Goal: Transaction & Acquisition: Book appointment/travel/reservation

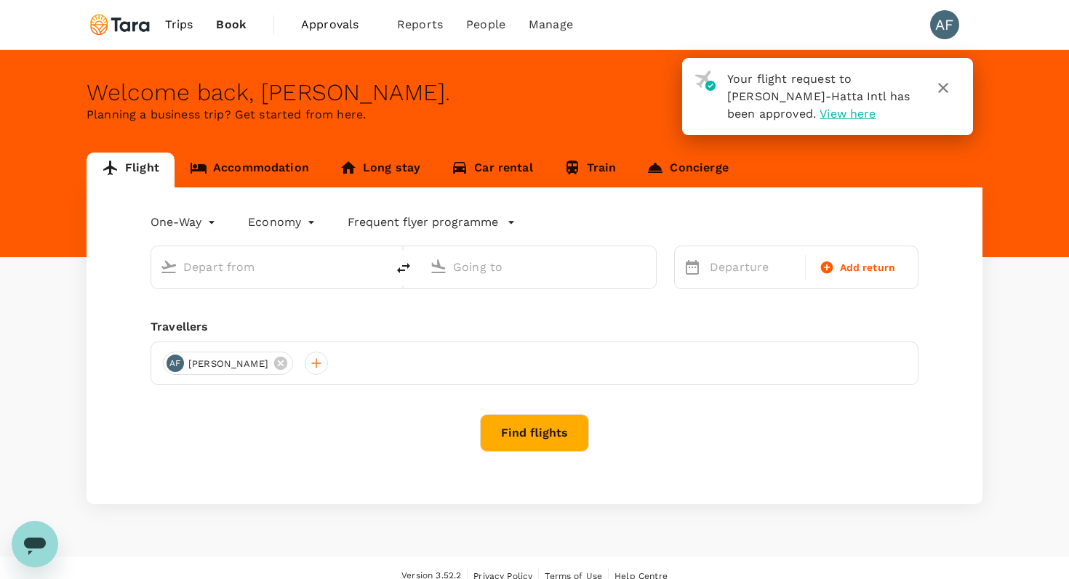
type input "roundtrip"
type input "Soekarno-Hatta Intl (CGK)"
type input "Singapore Changi (SIN)"
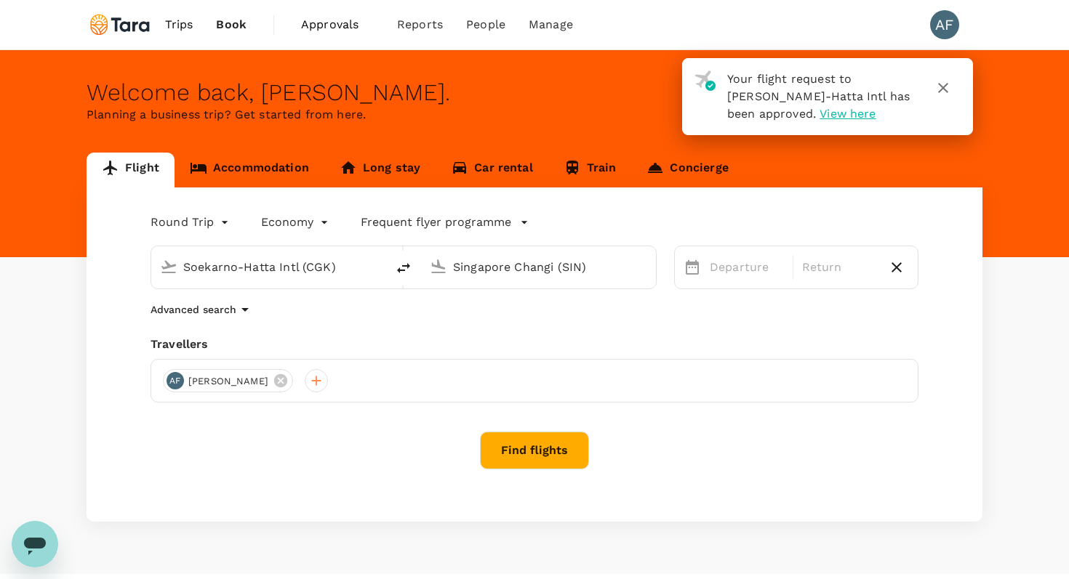
click at [582, 163] on link "Train" at bounding box center [590, 170] width 84 height 35
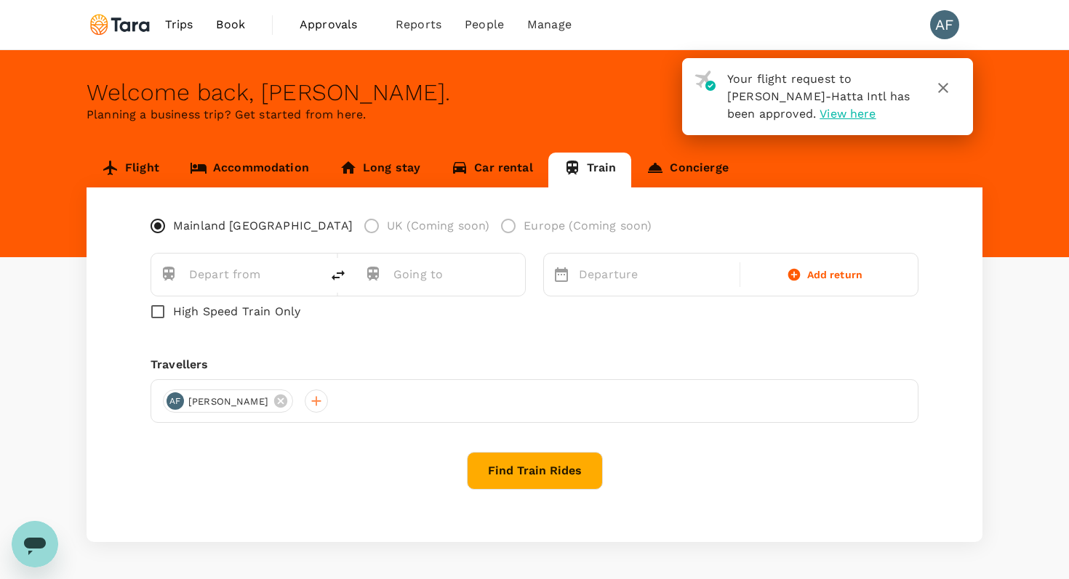
click at [311, 272] on div at bounding box center [310, 273] width 1 height 17
type input "J"
click at [229, 169] on link "Accommodation" at bounding box center [249, 170] width 150 height 35
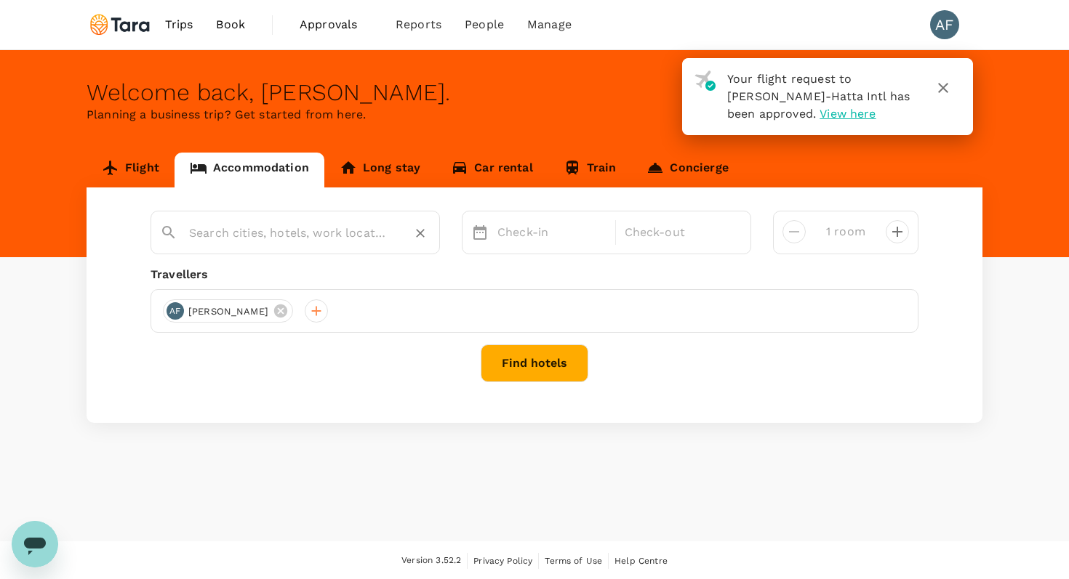
click at [268, 236] on input "text" at bounding box center [289, 233] width 201 height 23
click at [299, 236] on input "text" at bounding box center [289, 233] width 201 height 23
click at [262, 279] on div "Sensa Hotel Bandung" at bounding box center [305, 280] width 256 height 15
type input "Sensa Hotel Bandung"
click at [544, 233] on p "Check-in" at bounding box center [551, 232] width 109 height 17
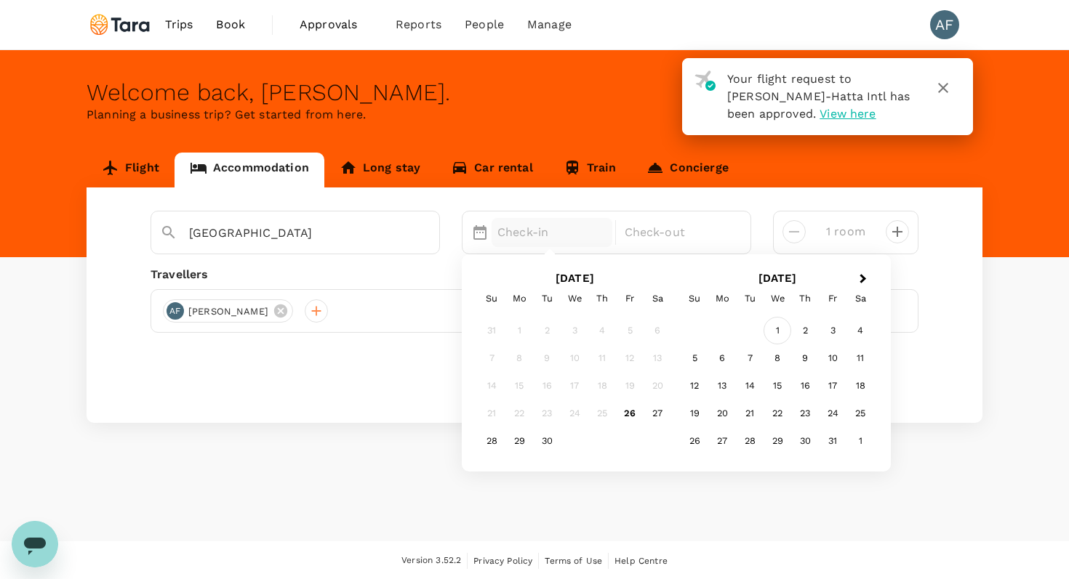
click at [780, 329] on div "1" at bounding box center [777, 332] width 28 height 28
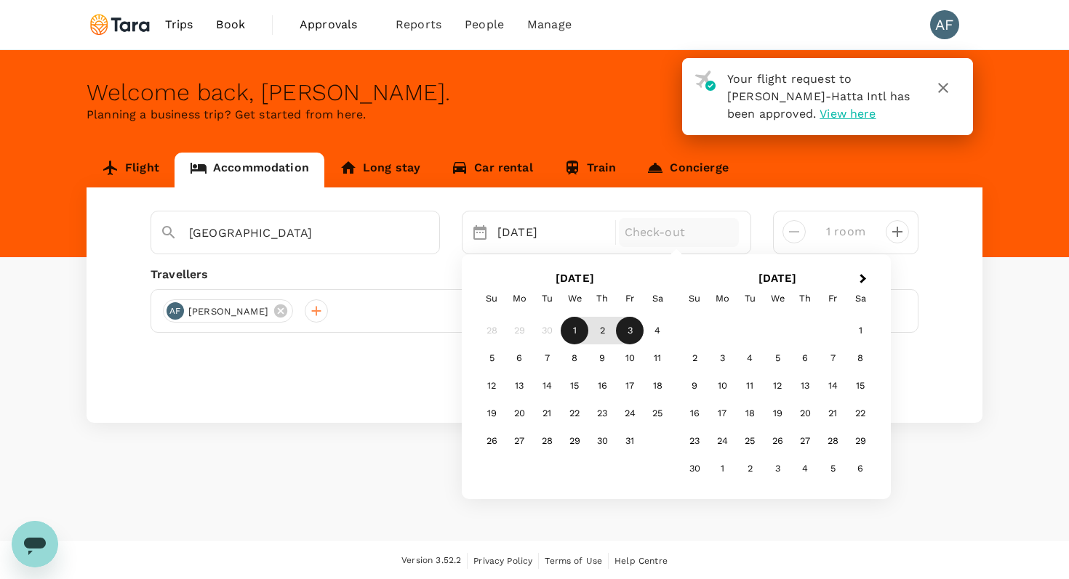
click at [625, 329] on div "3" at bounding box center [630, 332] width 28 height 28
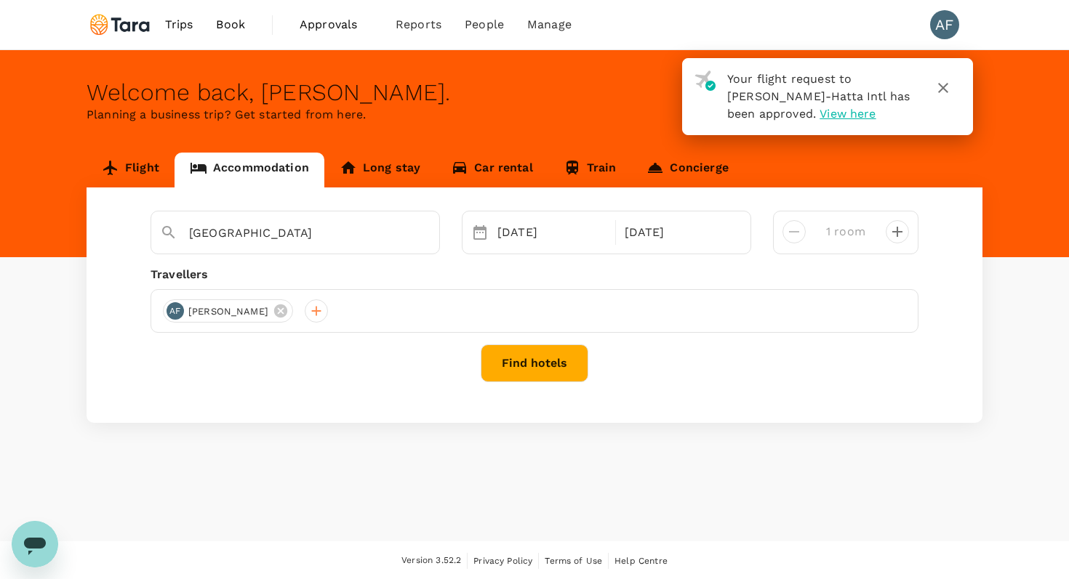
click at [568, 357] on button "Find hotels" at bounding box center [534, 364] width 108 height 38
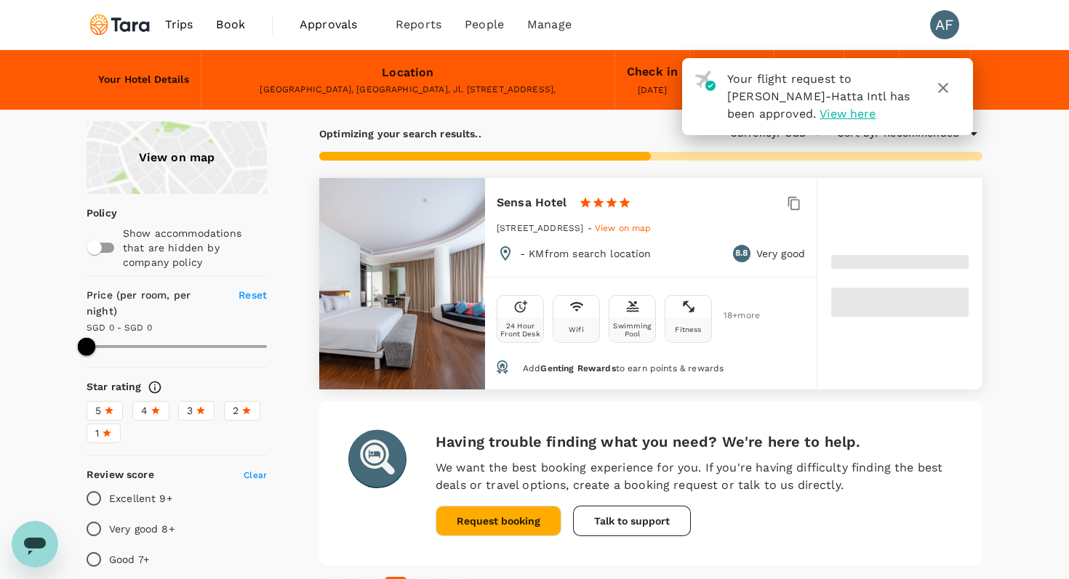
click at [940, 83] on icon "button" at bounding box center [942, 87] width 17 height 17
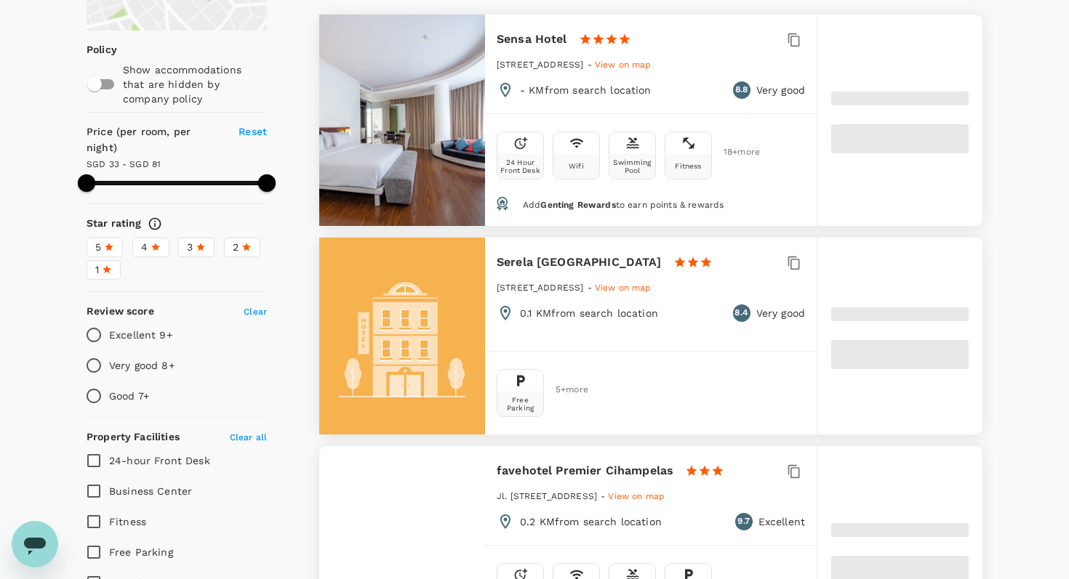
type input "81.05"
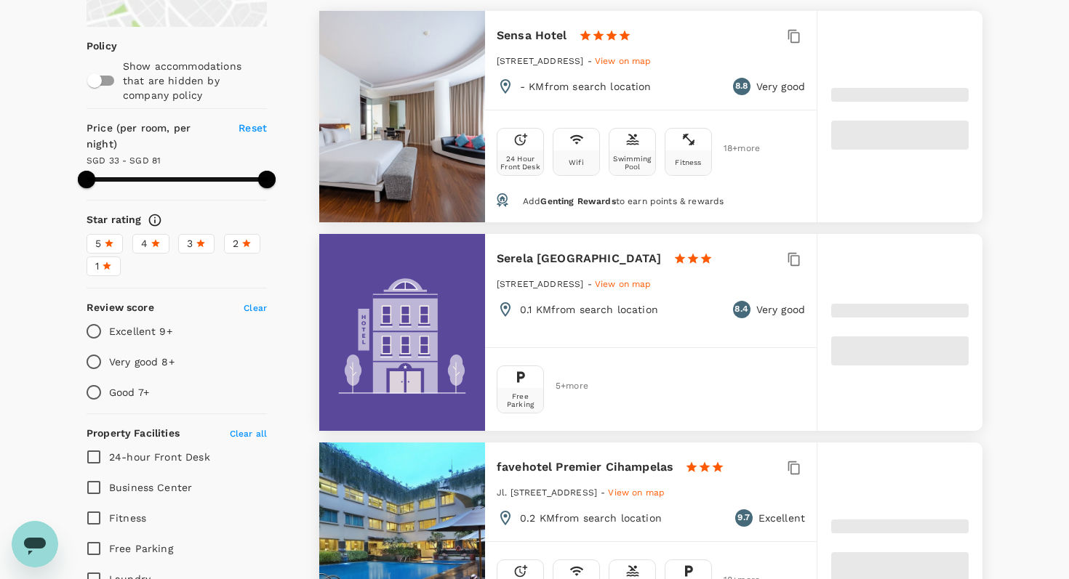
scroll to position [169, 0]
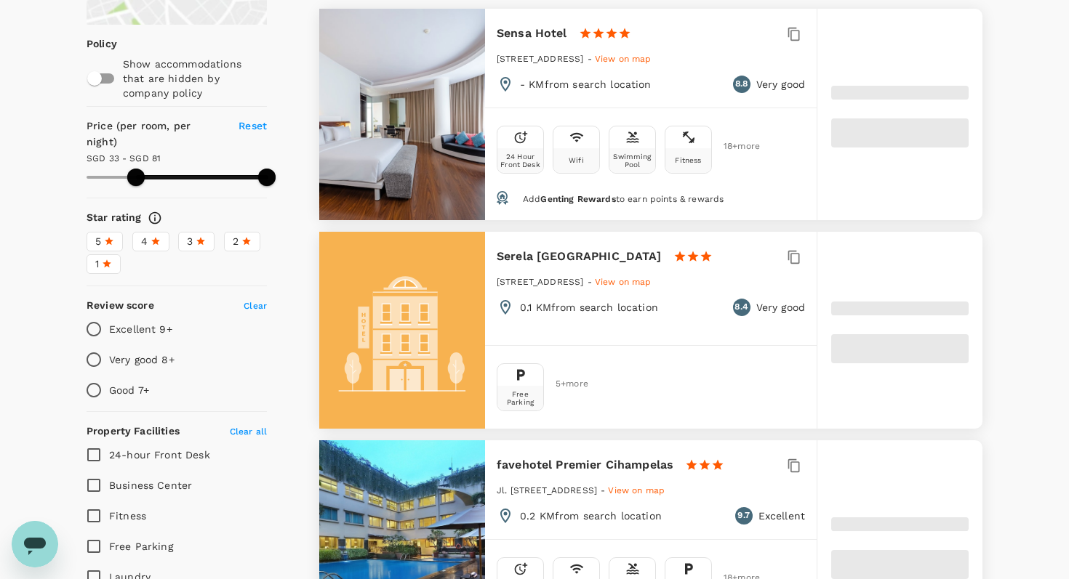
type input "32.9"
type input "80.9"
type input "14.9"
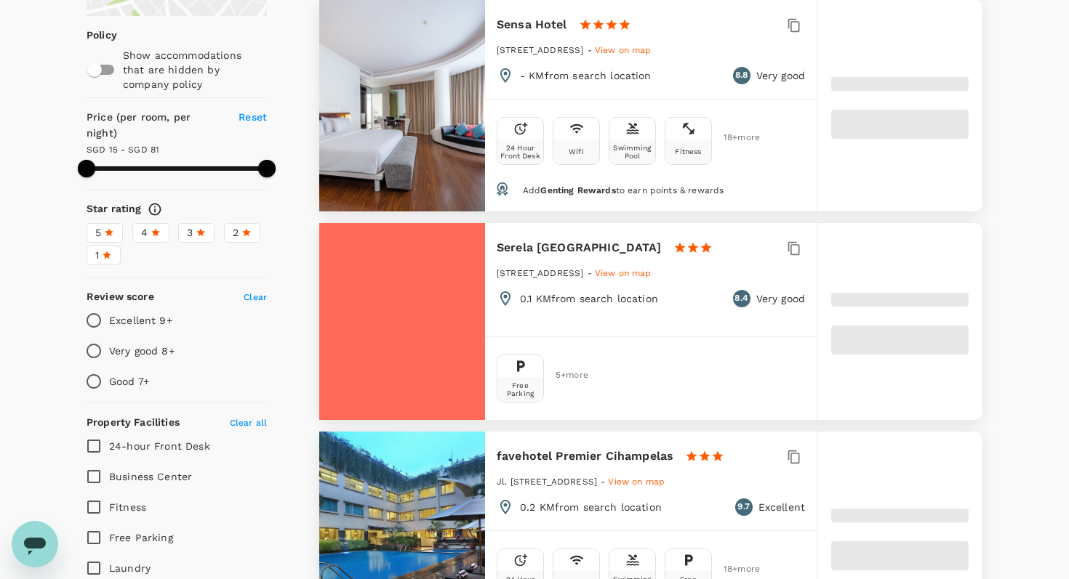
scroll to position [179, 0]
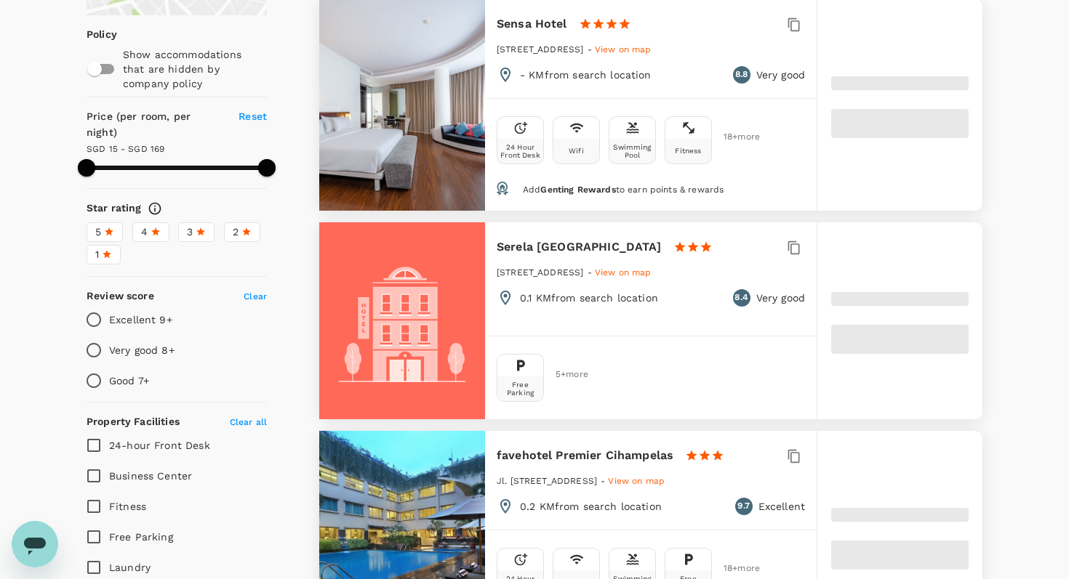
type input "168.62"
type input "8.62"
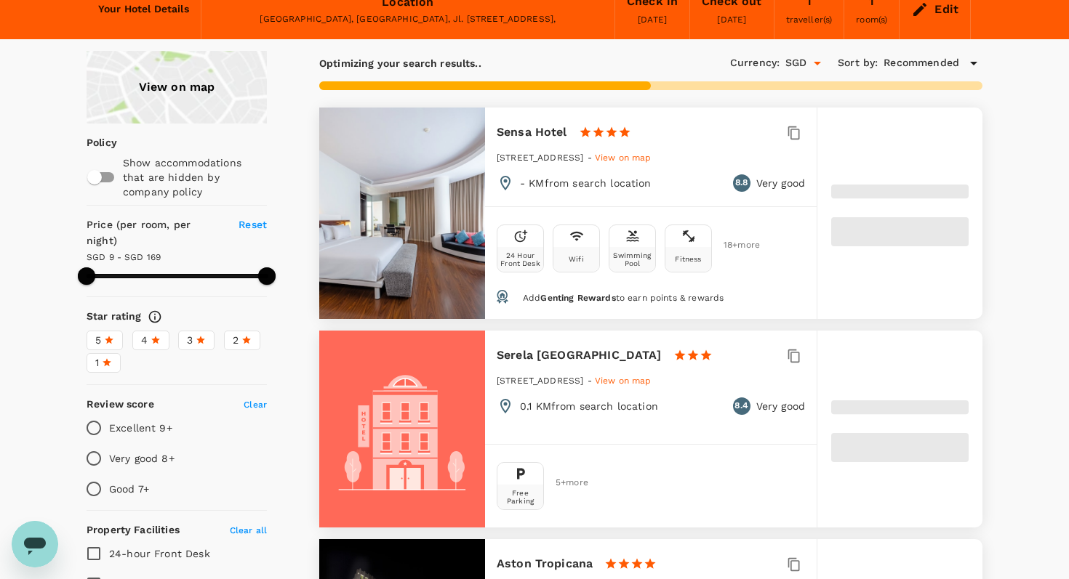
scroll to position [0, 0]
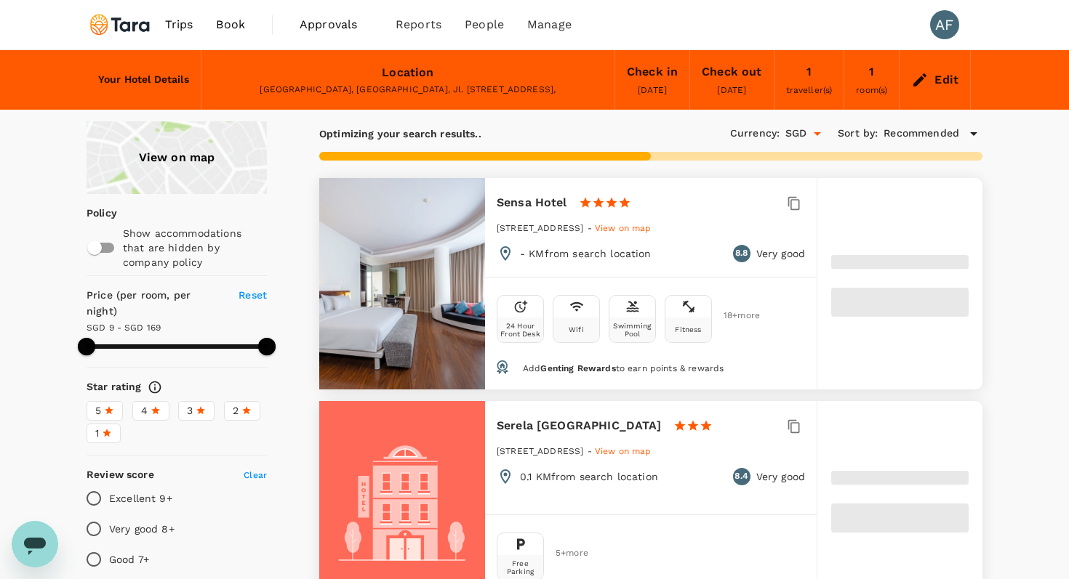
type input "168.62"
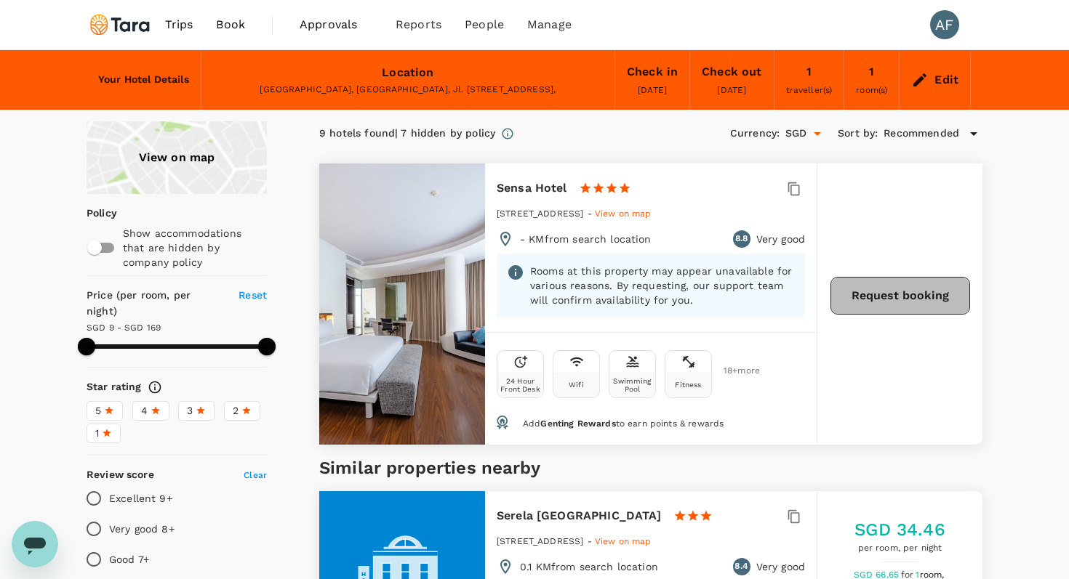
click at [887, 298] on button "Request booking" at bounding box center [900, 296] width 140 height 38
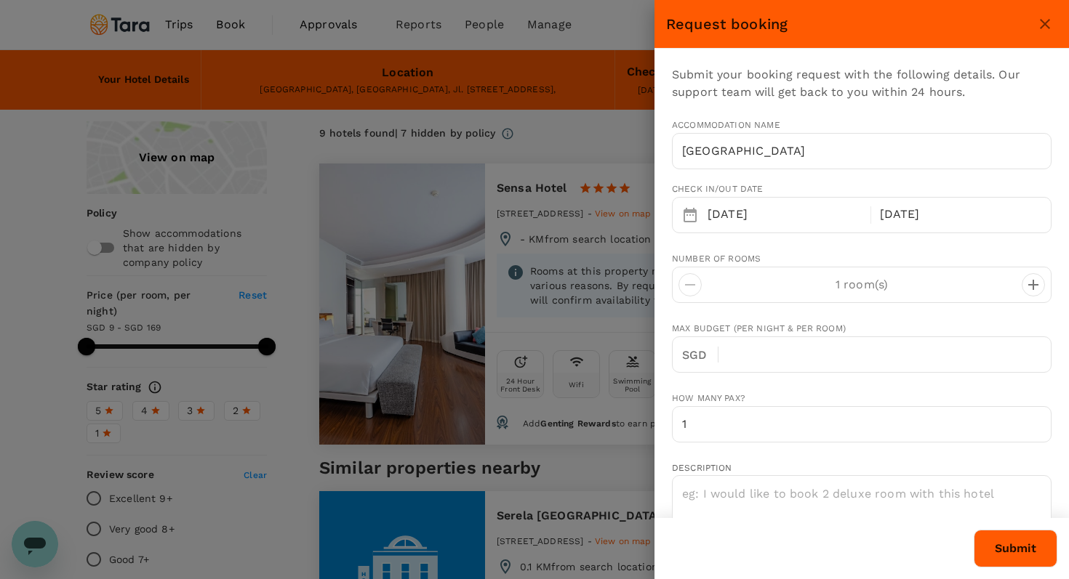
type input "arif.fiyanto@taraclimate.org"
type input "62"
type input "08111805373"
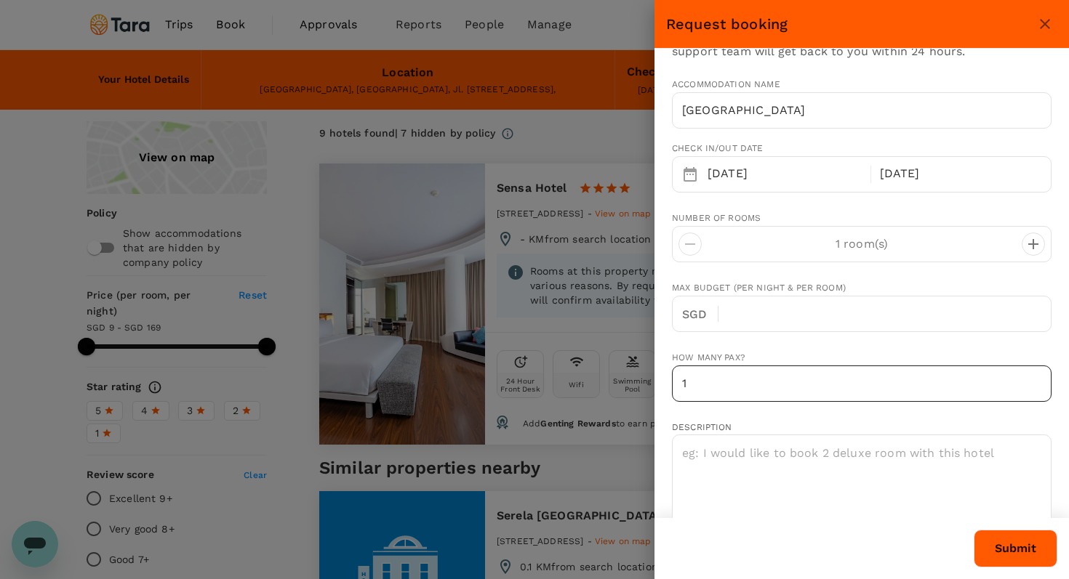
scroll to position [49, 0]
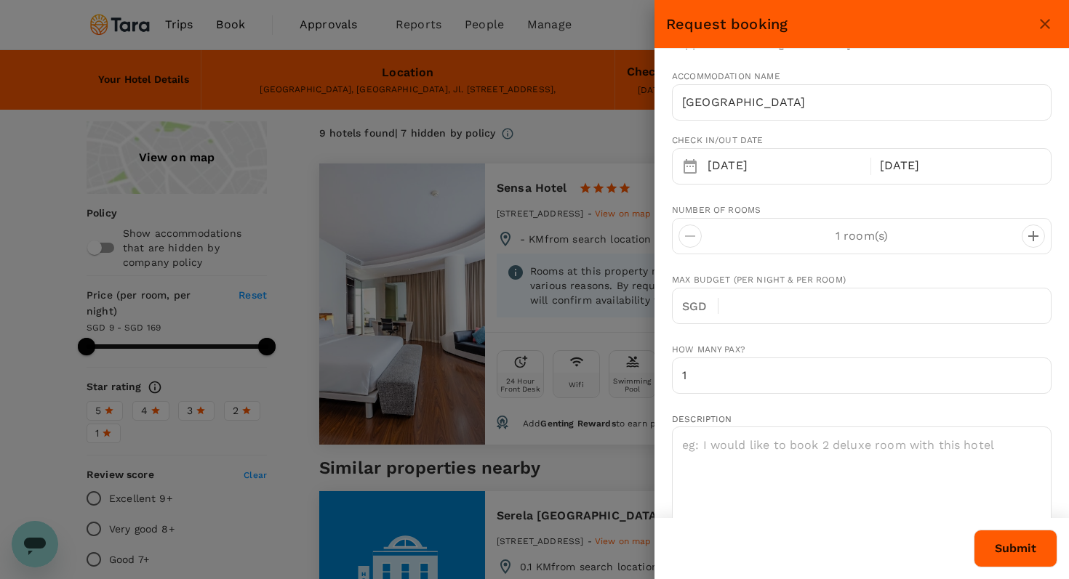
click at [436, 243] on div at bounding box center [534, 289] width 1069 height 579
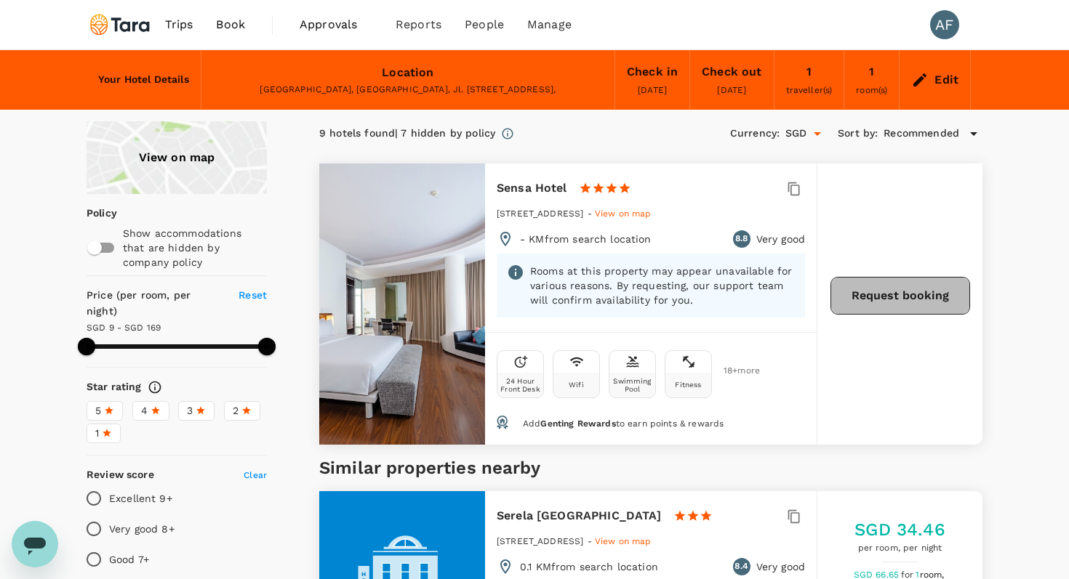
click at [869, 294] on button "Request booking" at bounding box center [900, 296] width 140 height 38
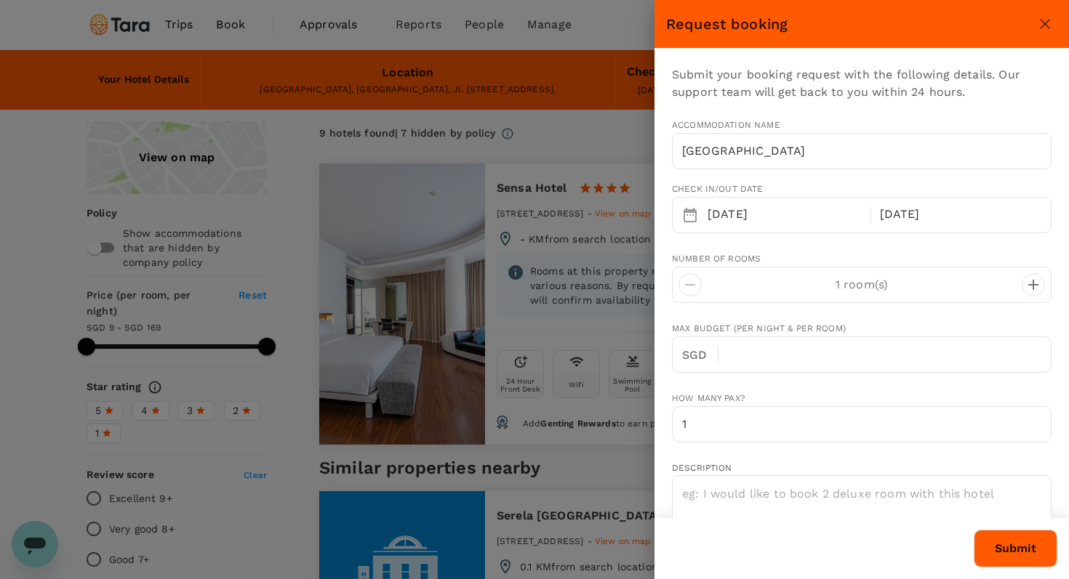
click at [1012, 558] on button "Submit" at bounding box center [1015, 549] width 84 height 38
click at [1043, 25] on icon "close" at bounding box center [1044, 23] width 17 height 17
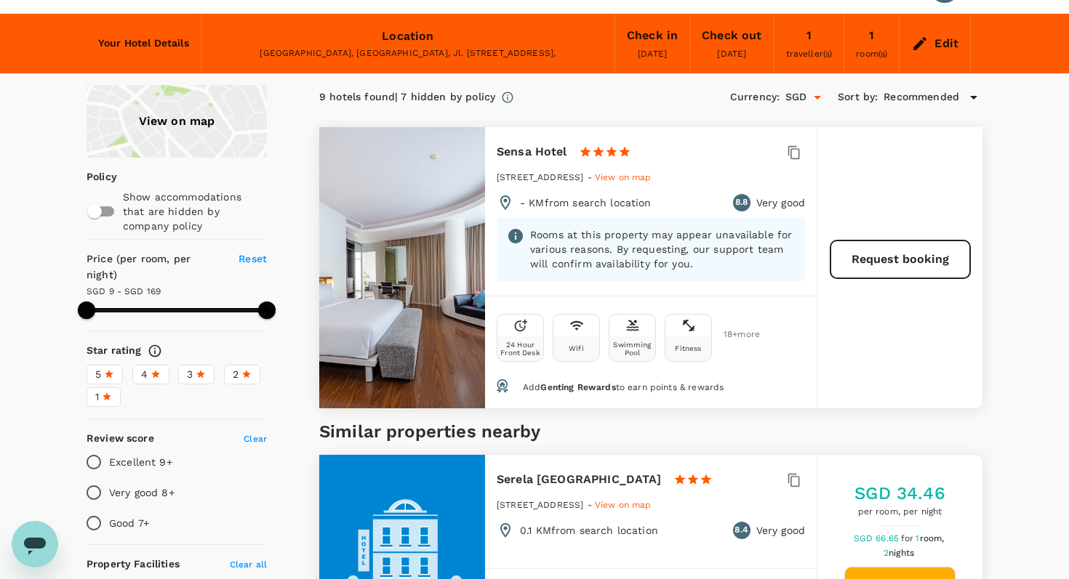
scroll to position [0, 0]
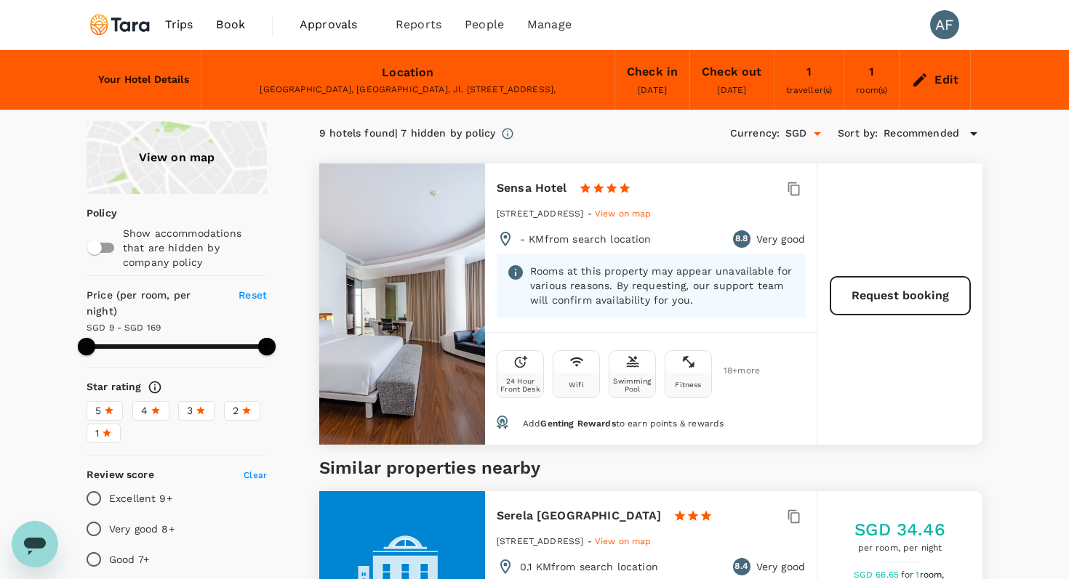
click at [944, 82] on div "Edit" at bounding box center [946, 80] width 24 height 20
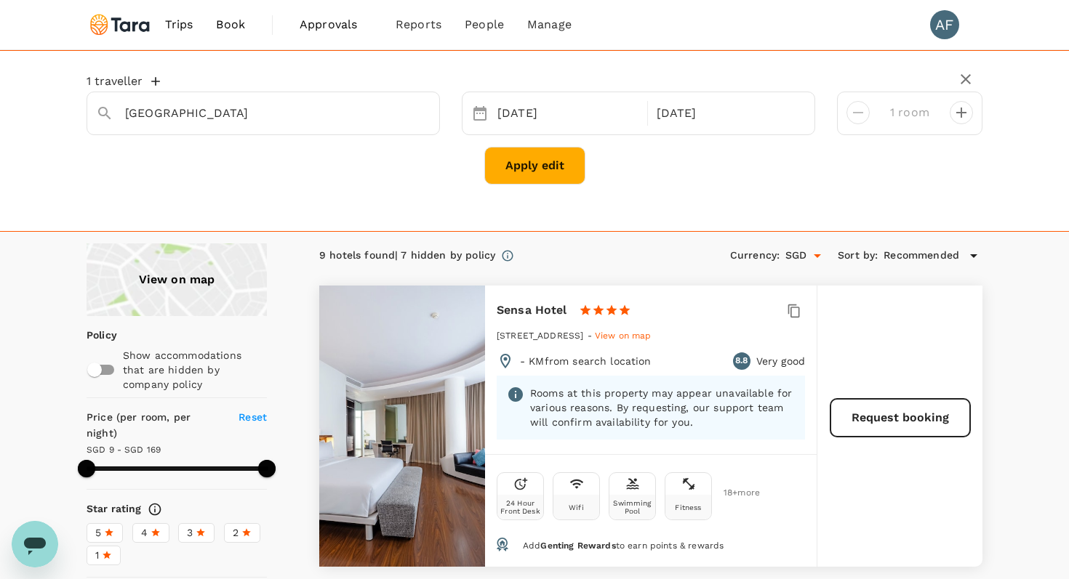
type input "Sensa Hotel"
click at [402, 116] on div "Sensa Hotel" at bounding box center [277, 113] width 305 height 23
type input "Gramd"
type input "168.62"
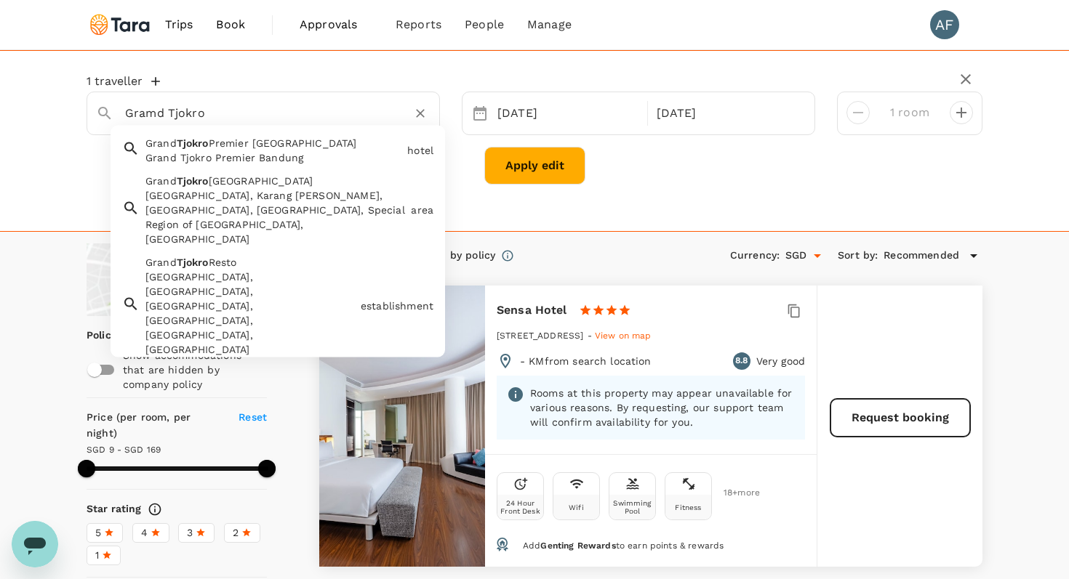
click at [299, 156] on div "Grand Tjokro Premier Bandung" at bounding box center [273, 157] width 256 height 15
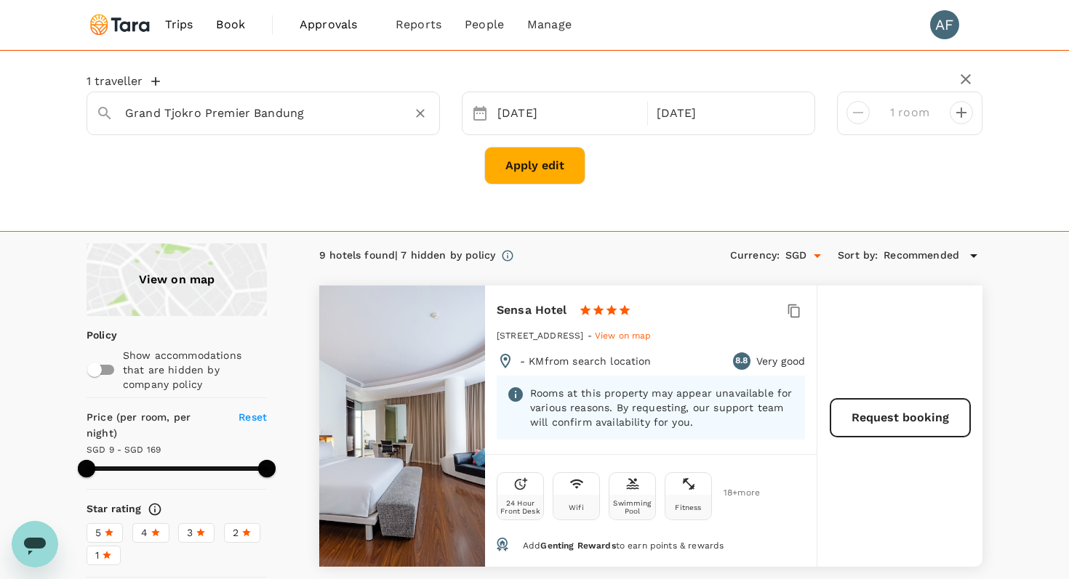
type input "Grand Tjokro Premier Bandung"
click at [550, 170] on button "Apply edit" at bounding box center [534, 166] width 101 height 38
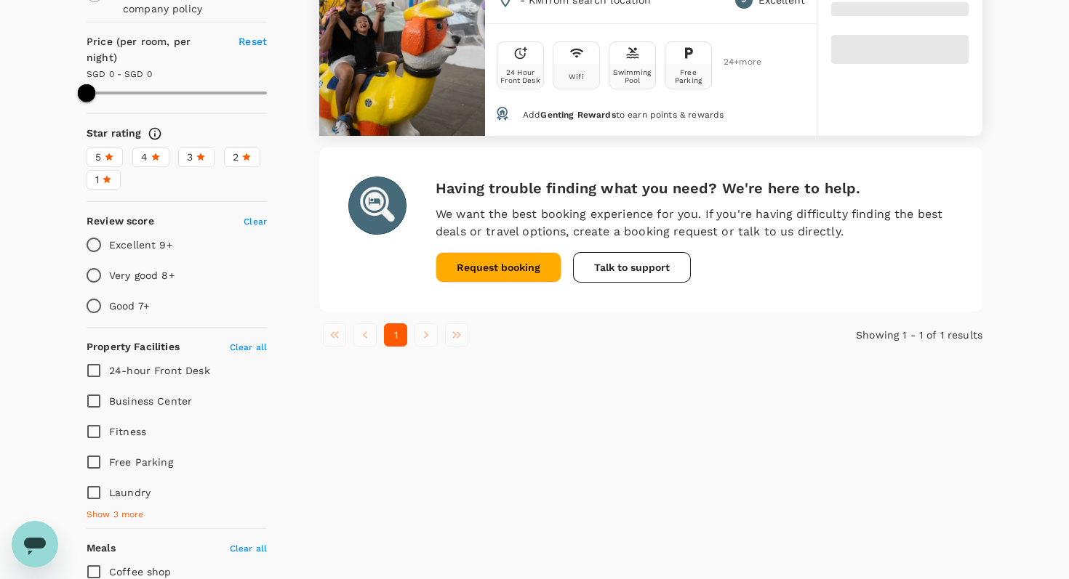
scroll to position [490, 0]
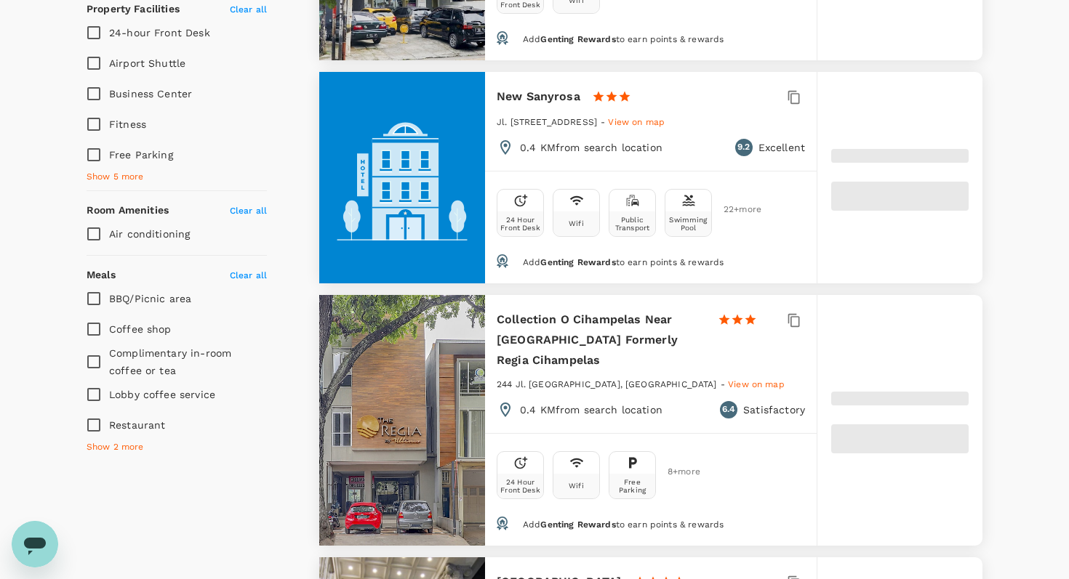
type input "85.62"
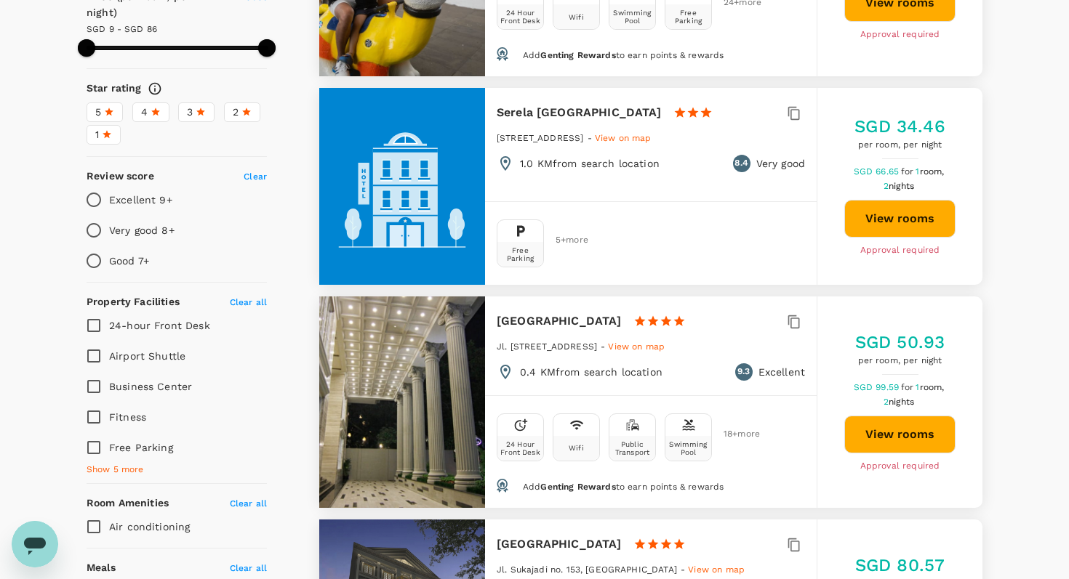
scroll to position [0, 0]
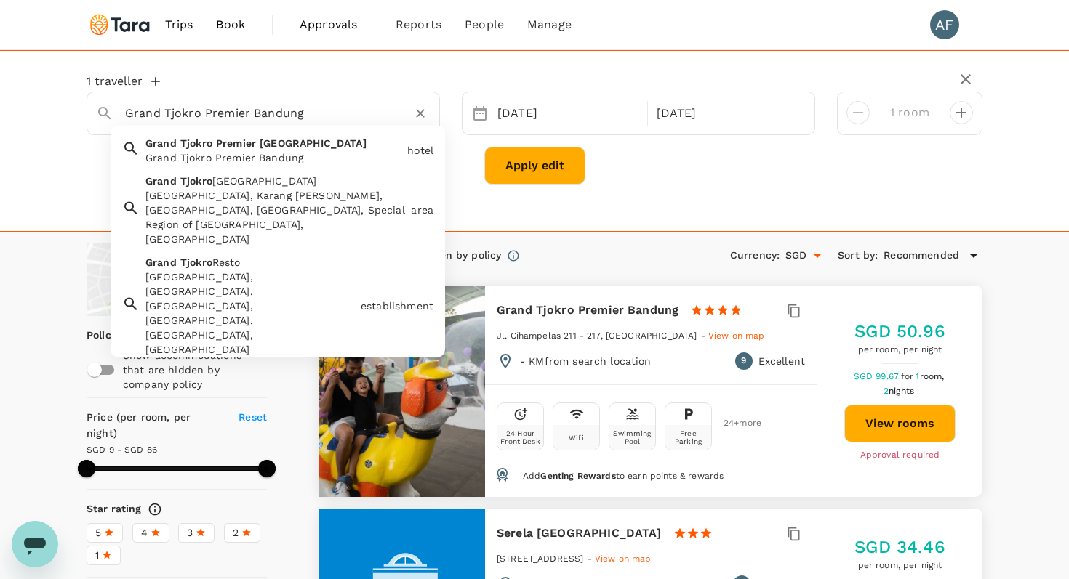
drag, startPoint x: 336, startPoint y: 114, endPoint x: 186, endPoint y: 93, distance: 151.2
click at [186, 93] on div "Grand Tjokro Premier Bandung" at bounding box center [271, 107] width 317 height 35
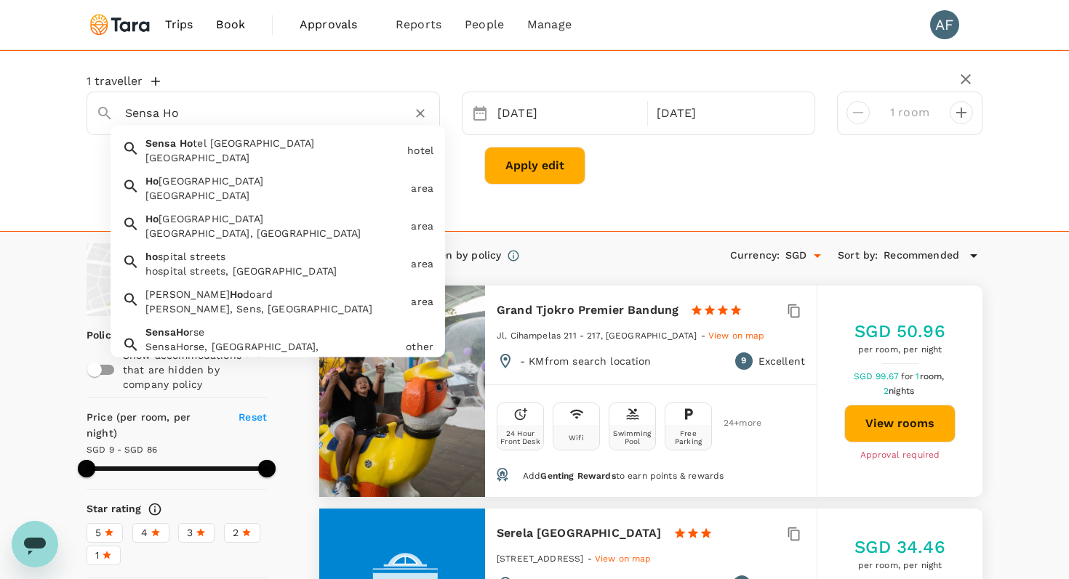
click at [196, 163] on div "Sensa Hotel Bandung" at bounding box center [273, 157] width 256 height 15
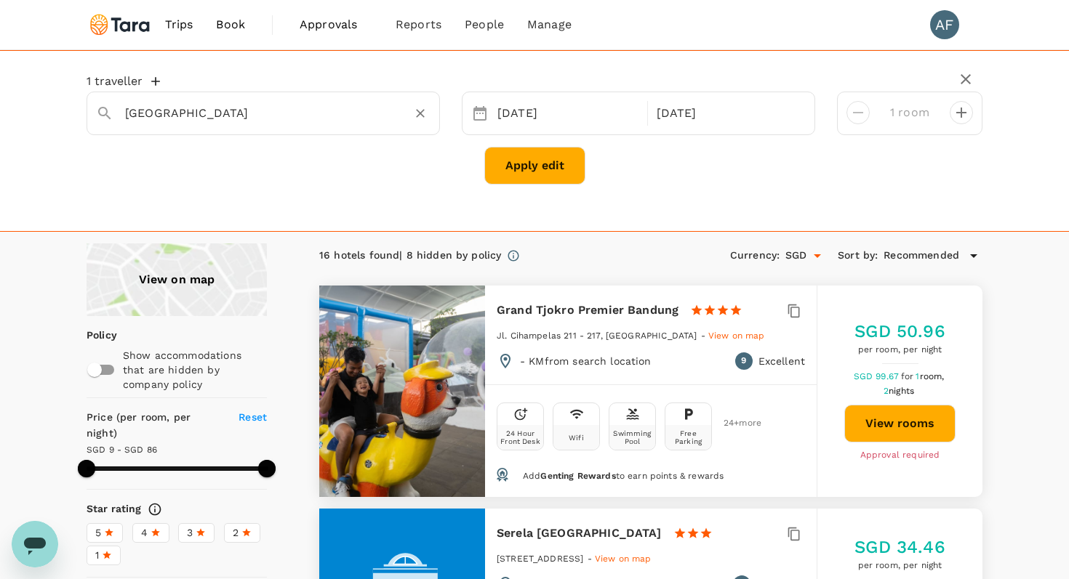
type input "Sensa Hotel Bandung"
click at [517, 172] on button "Apply edit" at bounding box center [534, 166] width 101 height 38
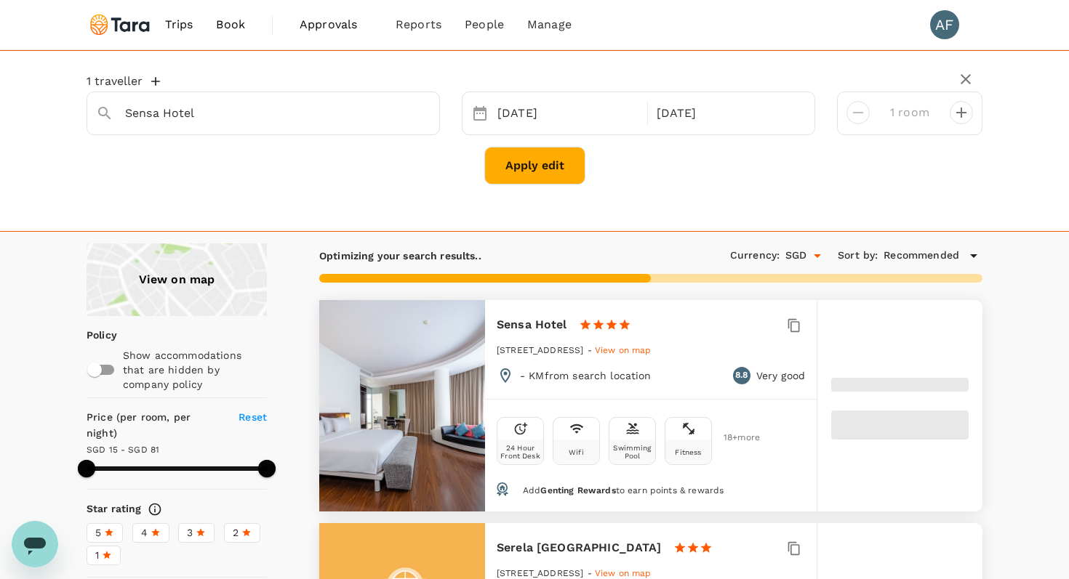
type input "80.9"
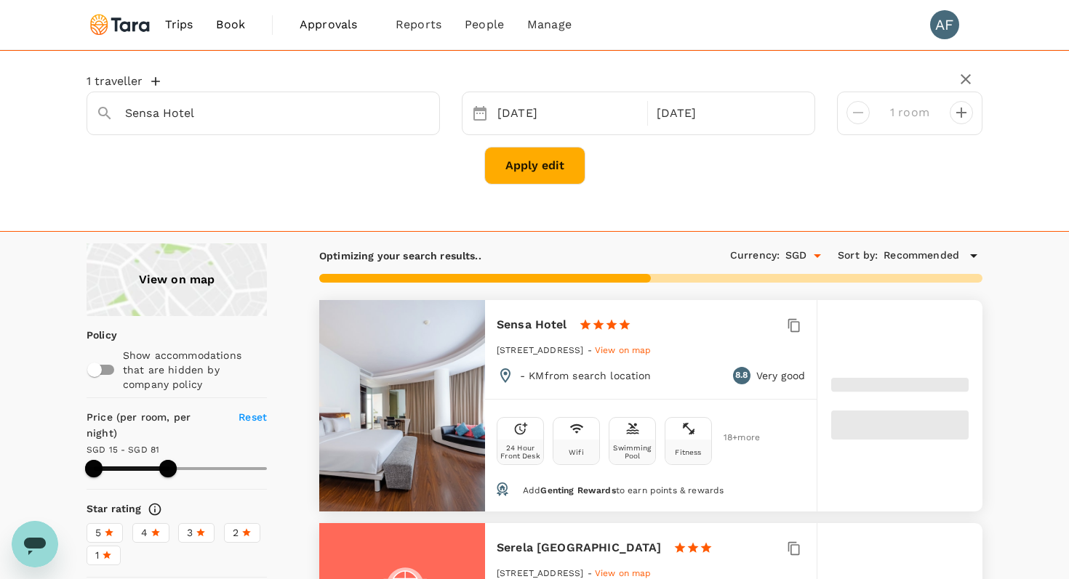
type input "14.62"
type input "81.62"
type input "8.62"
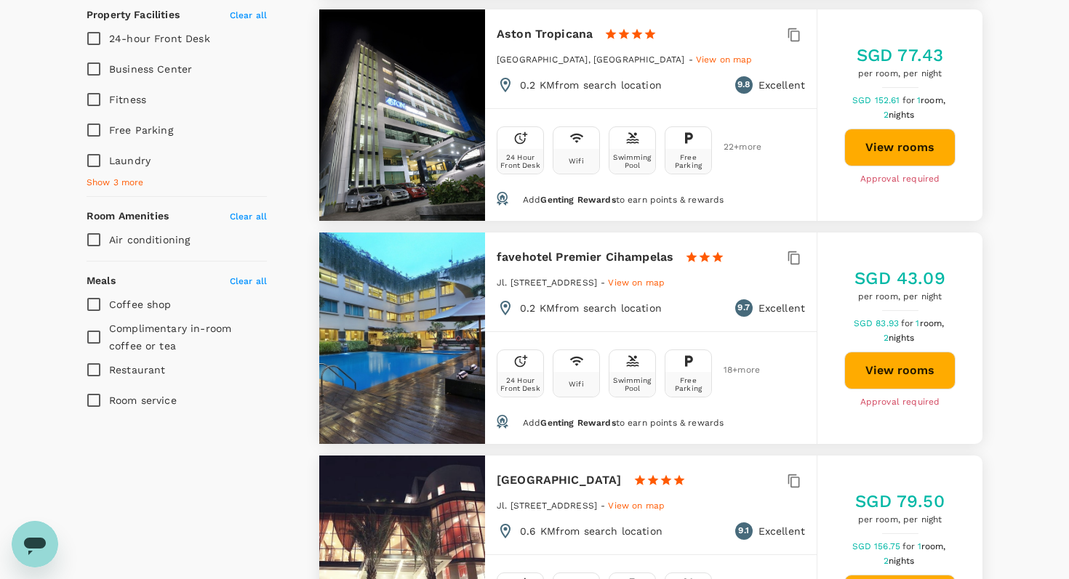
scroll to position [706, 0]
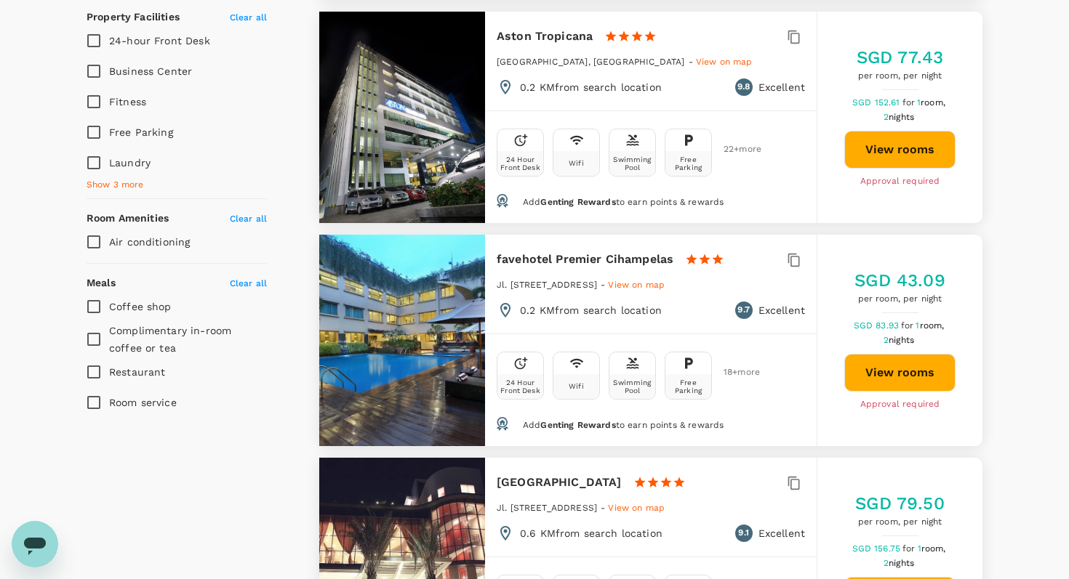
click at [696, 59] on span "View on map" at bounding box center [724, 62] width 57 height 10
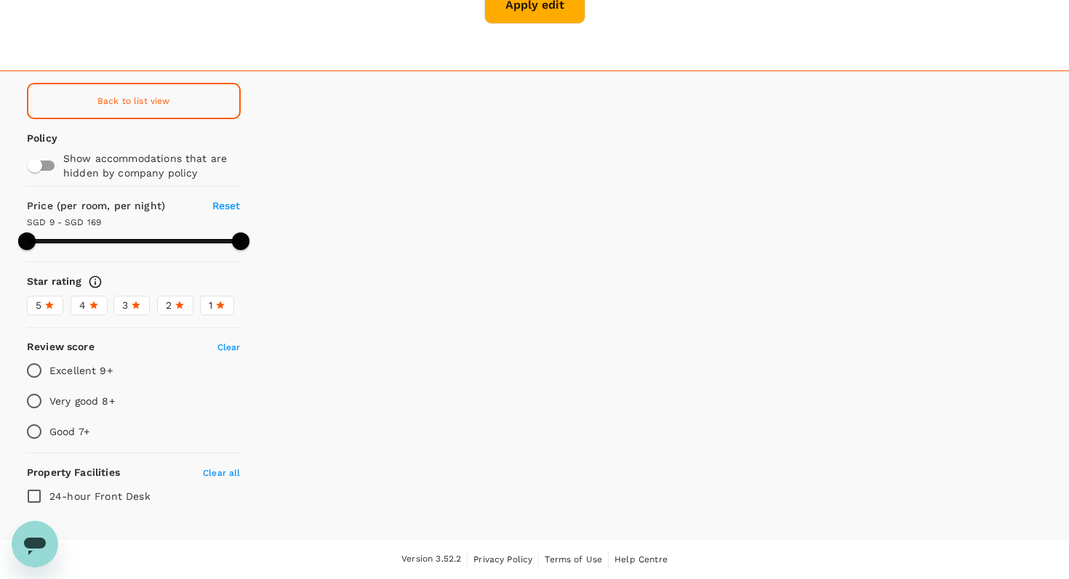
scroll to position [160, 0]
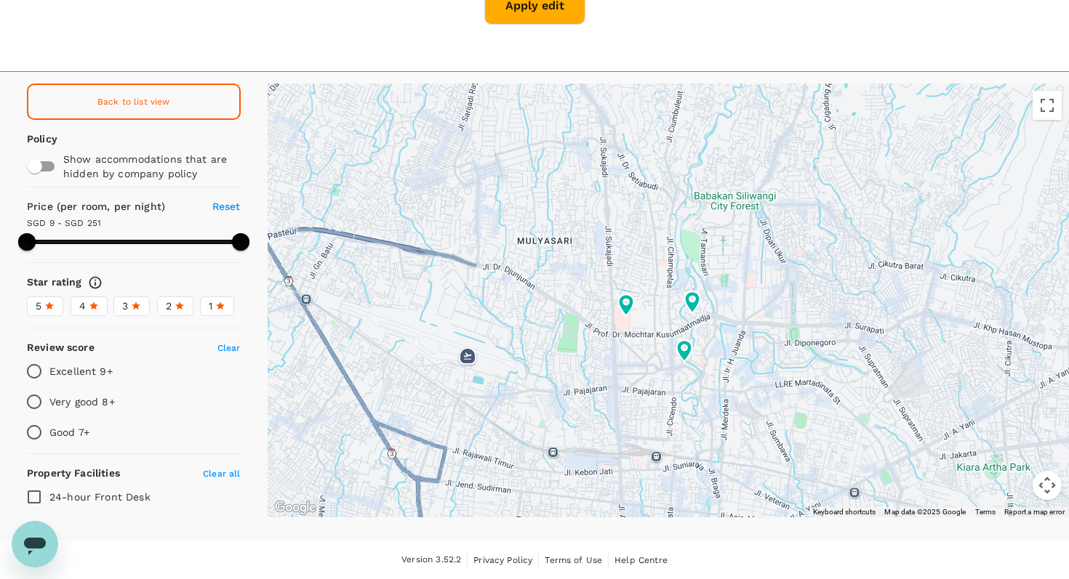
type input "250.62"
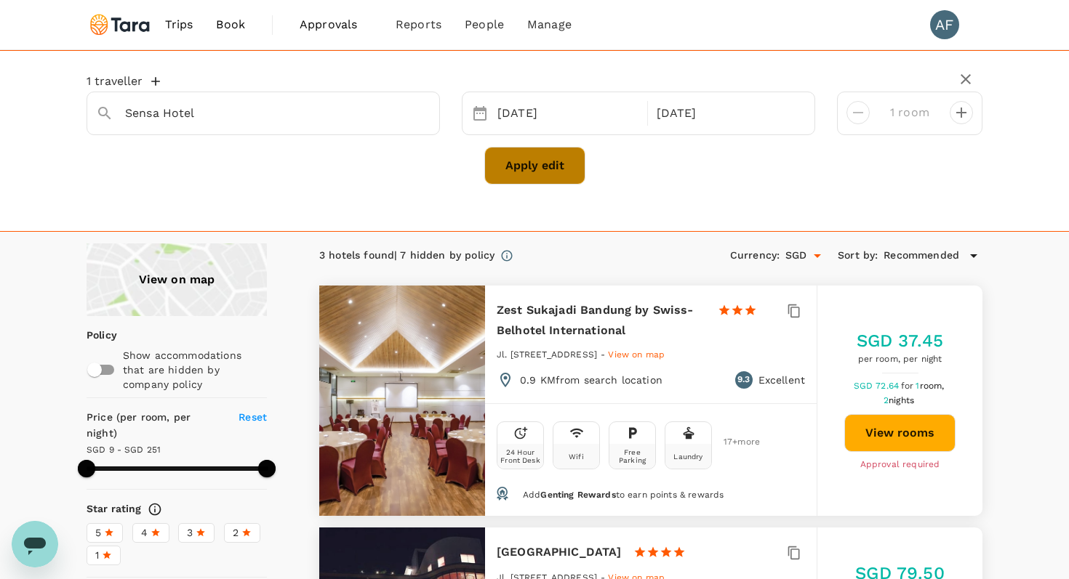
click at [514, 159] on button "Apply edit" at bounding box center [534, 166] width 101 height 38
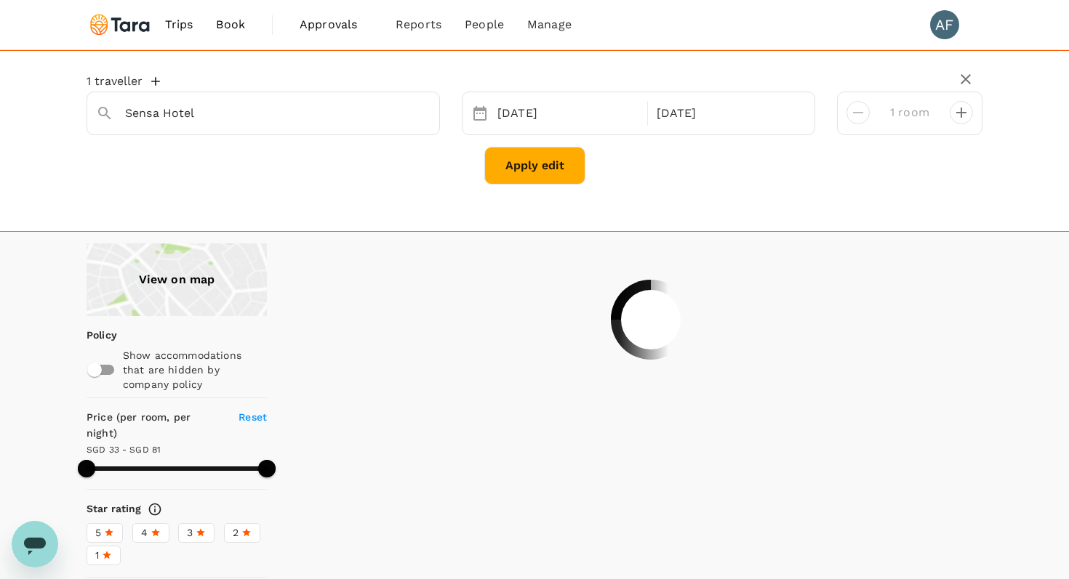
type input "81.05"
type input "32.62"
type input "81.62"
type input "8.62"
type input "237.62"
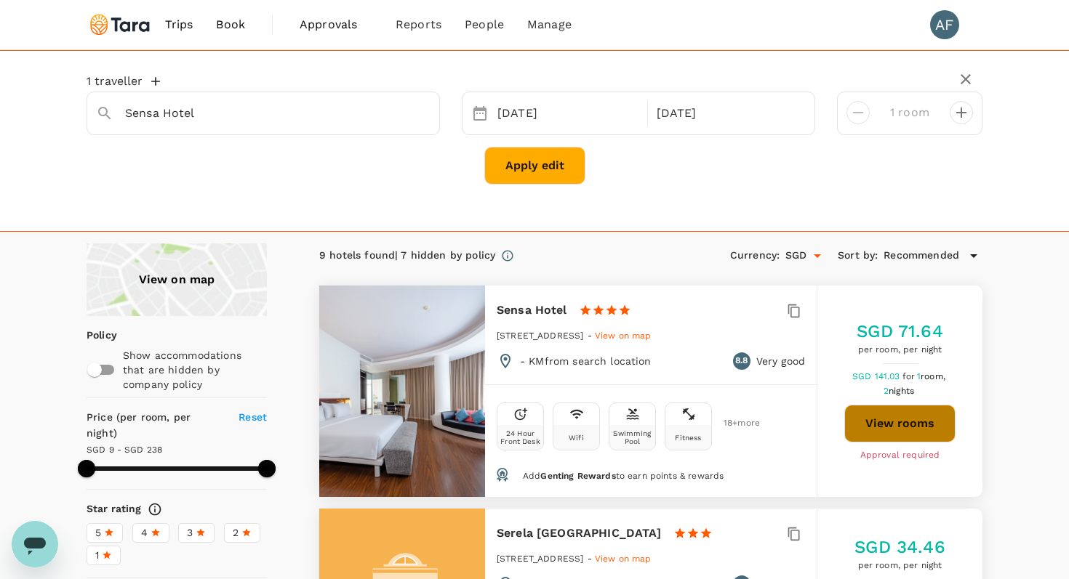
click at [915, 430] on button "View rooms" at bounding box center [899, 424] width 111 height 38
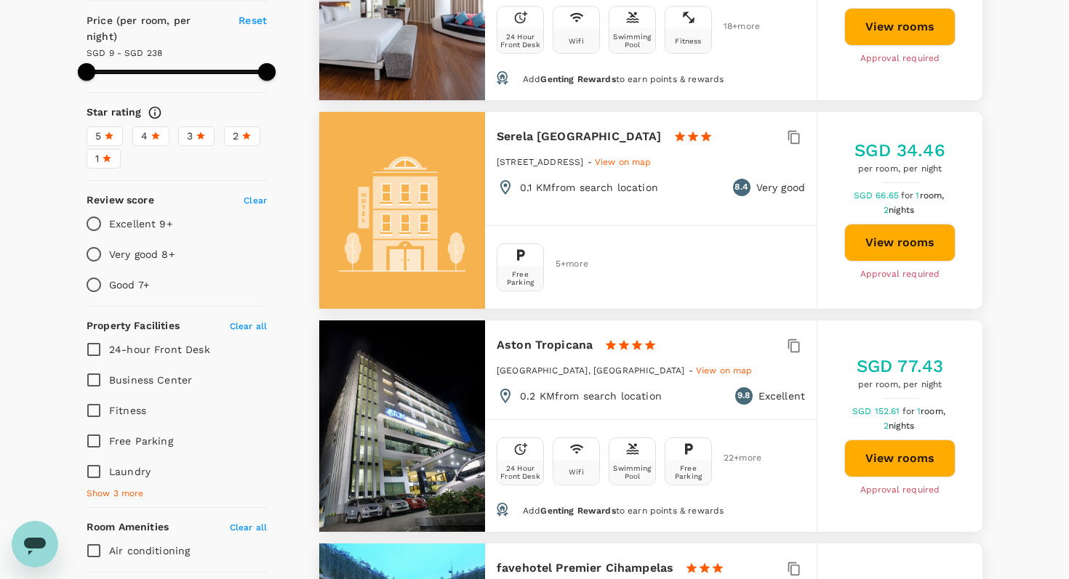
scroll to position [427, 0]
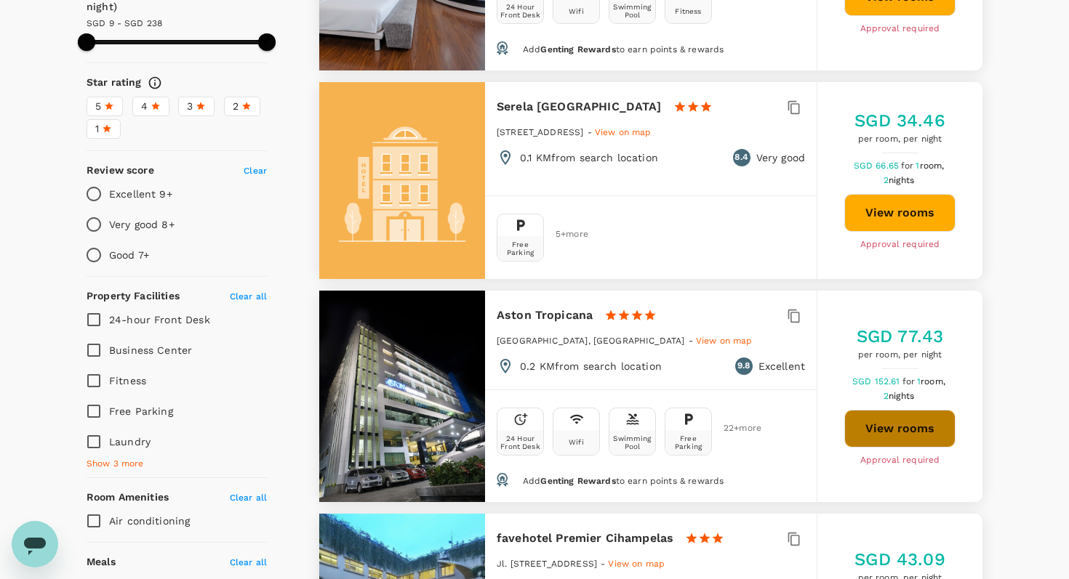
click at [885, 423] on button "View rooms" at bounding box center [899, 429] width 111 height 38
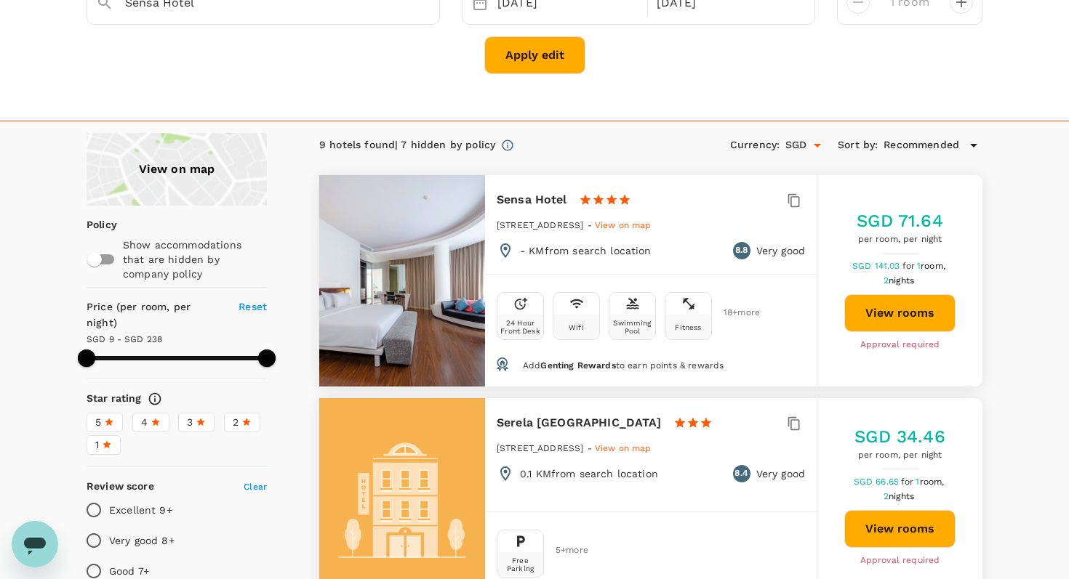
scroll to position [131, 0]
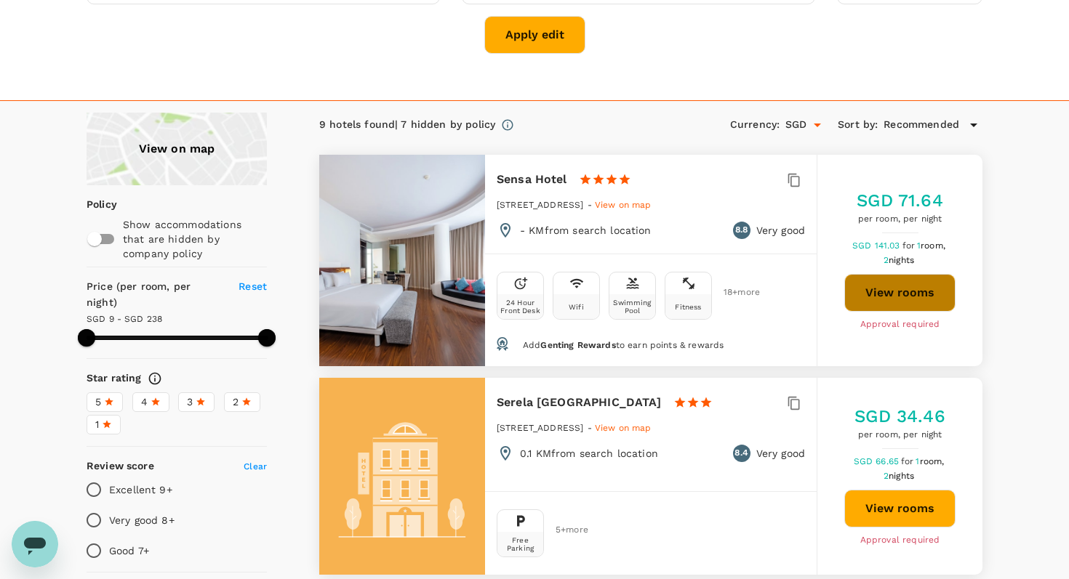
click at [915, 297] on button "View rooms" at bounding box center [899, 293] width 111 height 38
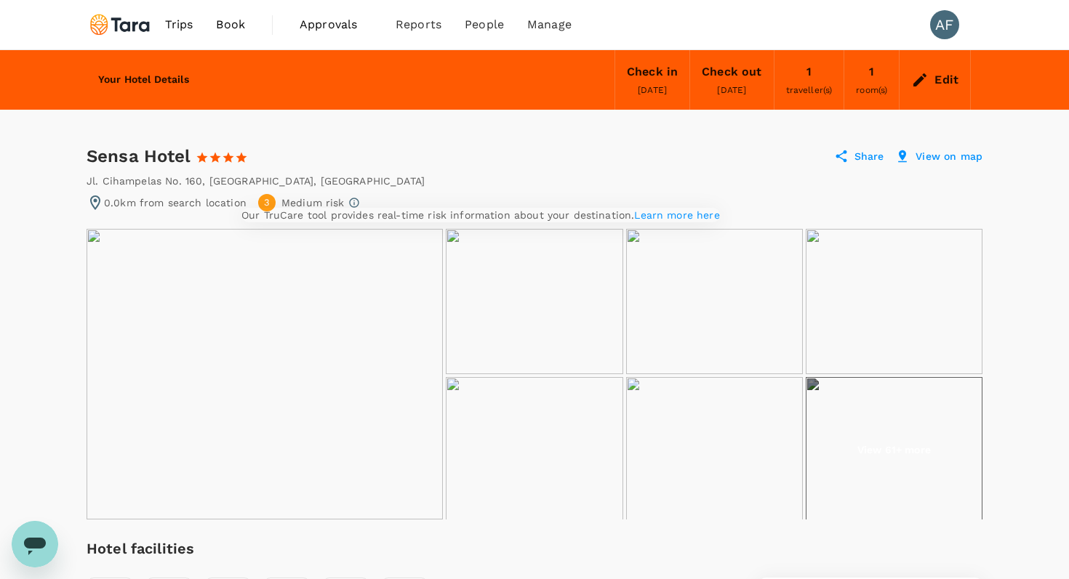
click at [351, 199] on icon at bounding box center [354, 203] width 12 height 12
click at [634, 221] on link "Learn more here" at bounding box center [676, 215] width 85 height 12
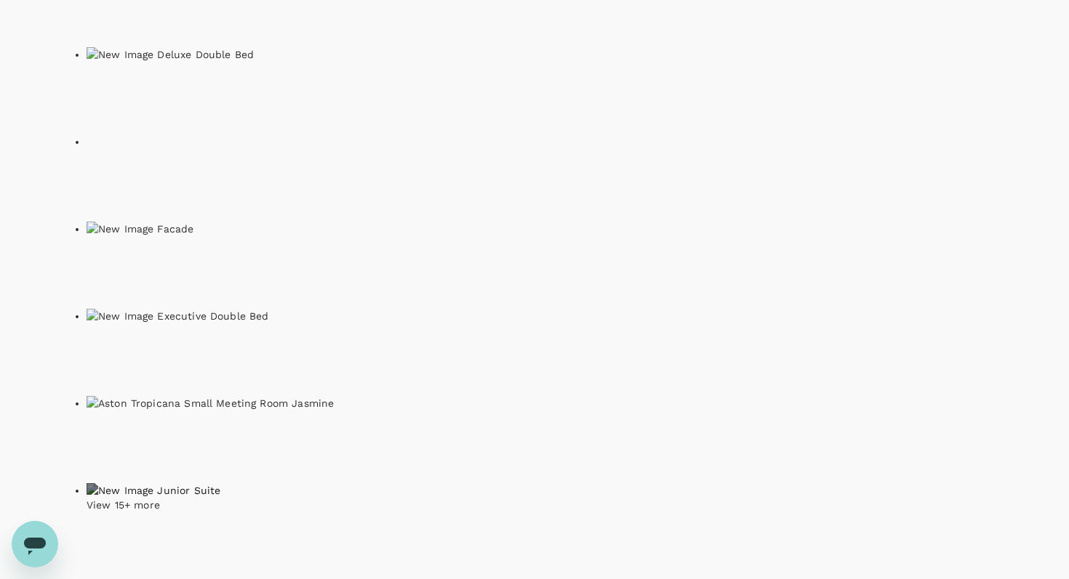
scroll to position [358, 0]
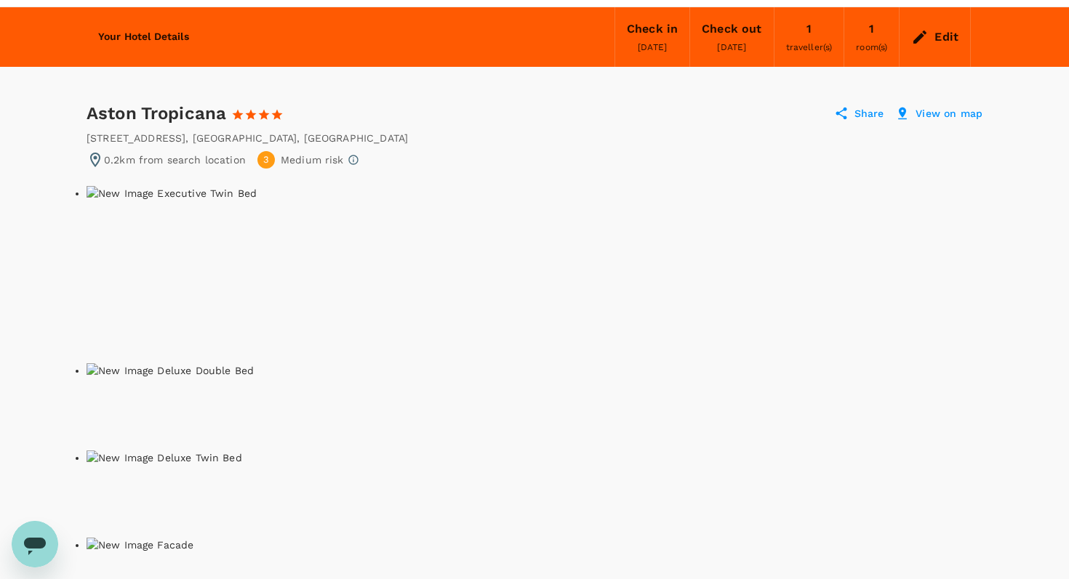
scroll to position [0, 0]
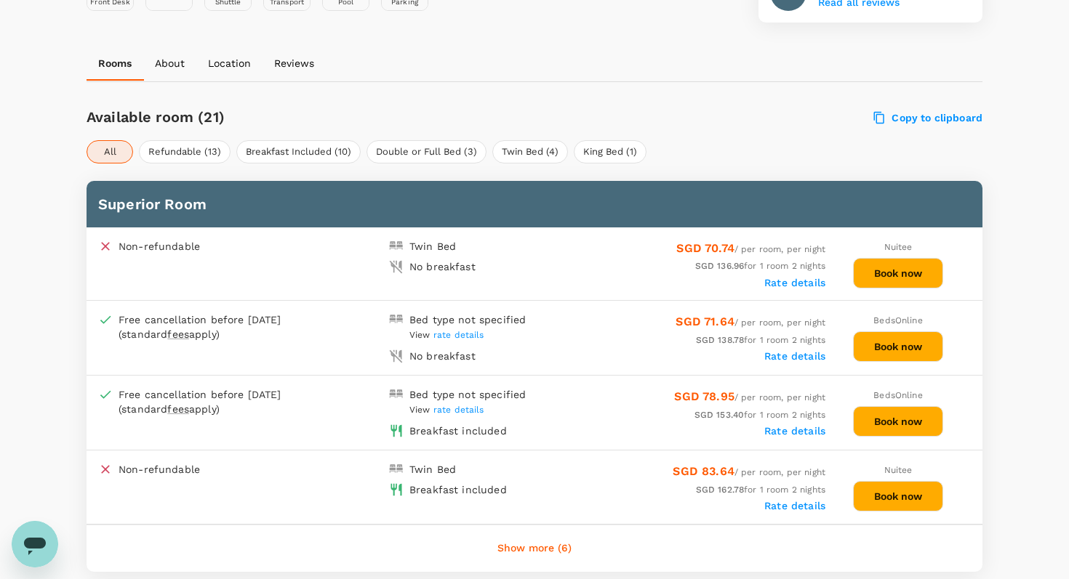
scroll to position [619, 0]
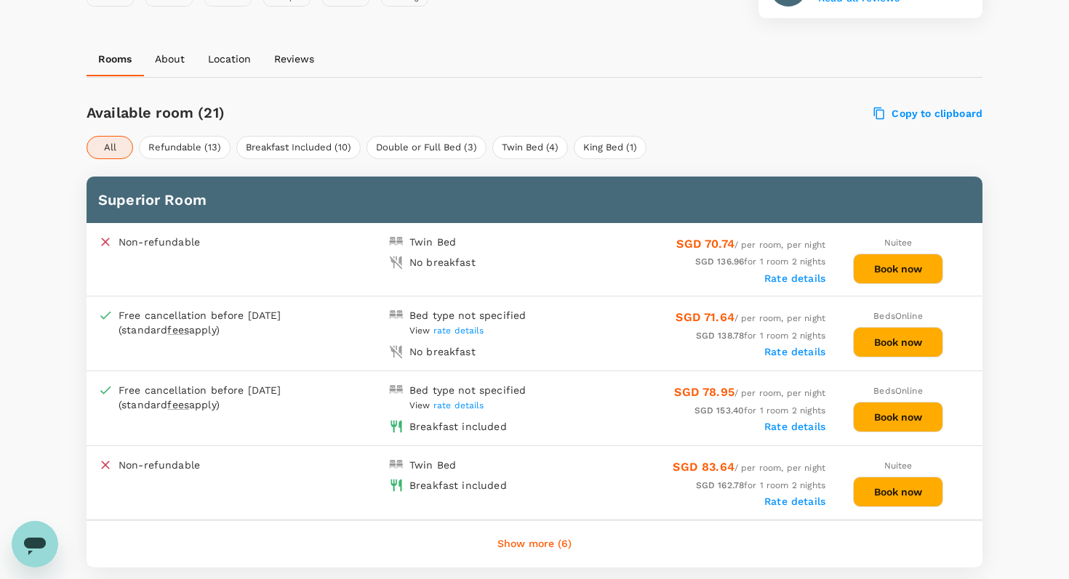
click at [465, 331] on span "rate details" at bounding box center [458, 331] width 51 height 10
click at [557, 544] on button "Show more (6)" at bounding box center [534, 544] width 115 height 35
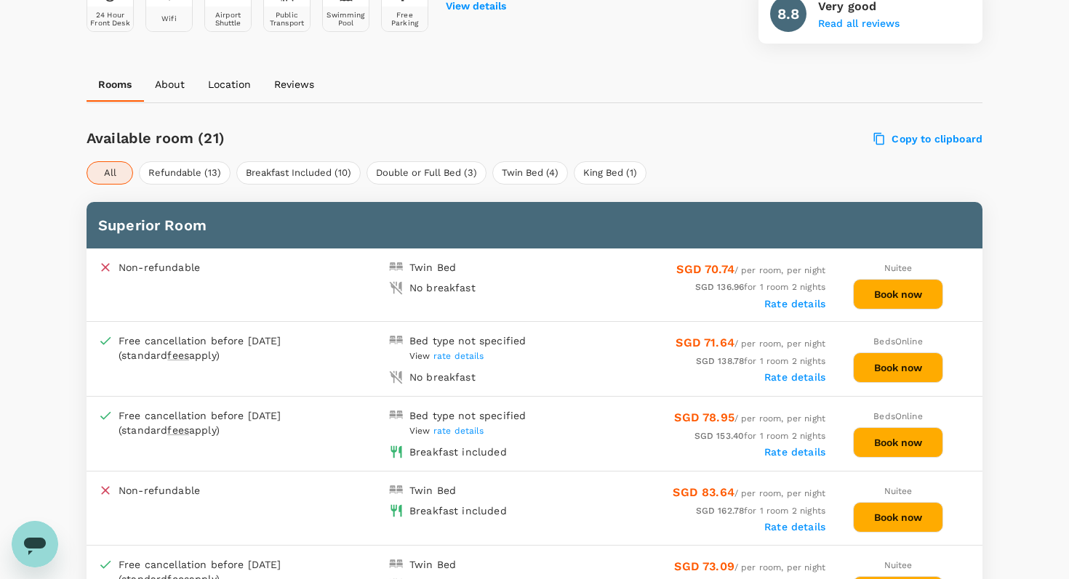
scroll to position [574, 0]
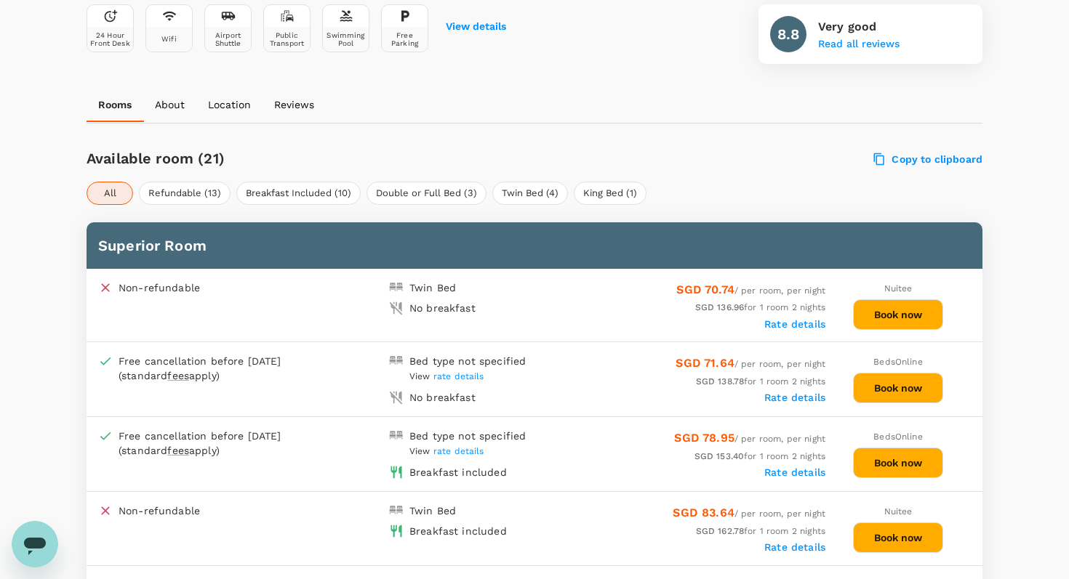
click at [906, 387] on button "Book now" at bounding box center [898, 388] width 90 height 31
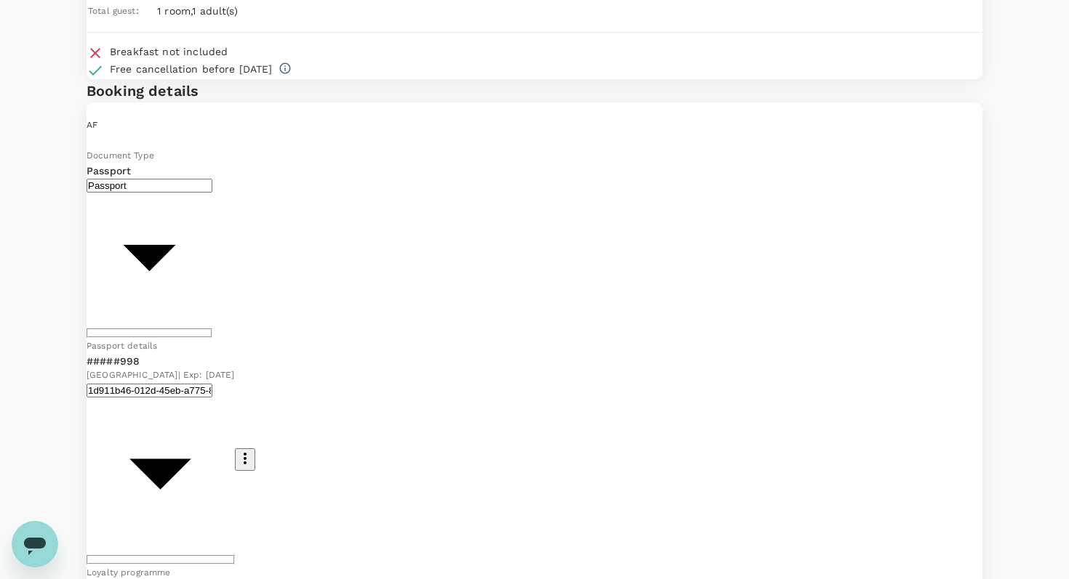
scroll to position [188, 0]
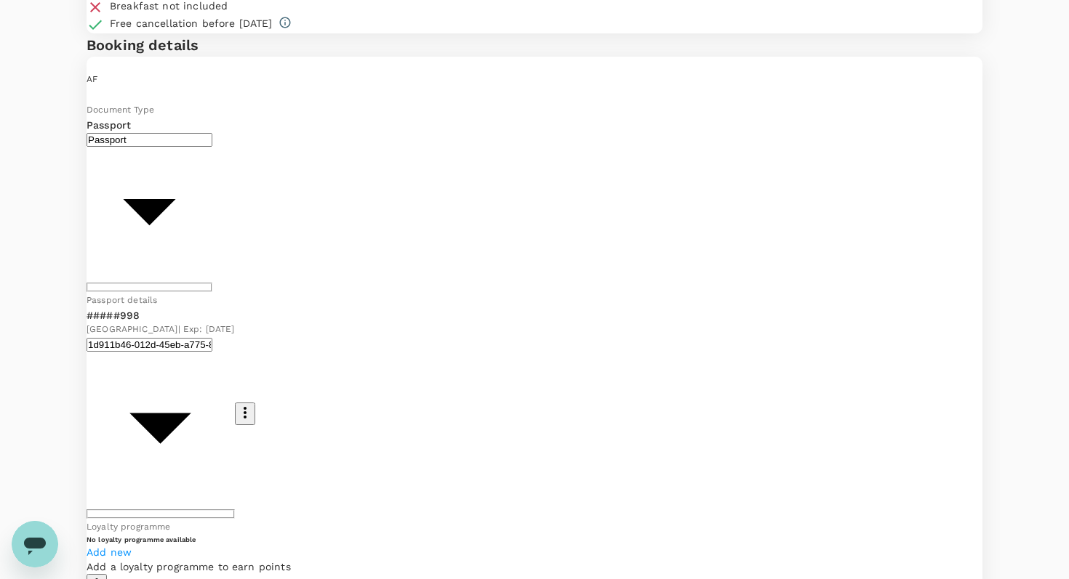
type textarea "King Bed, Non Smoking Room"
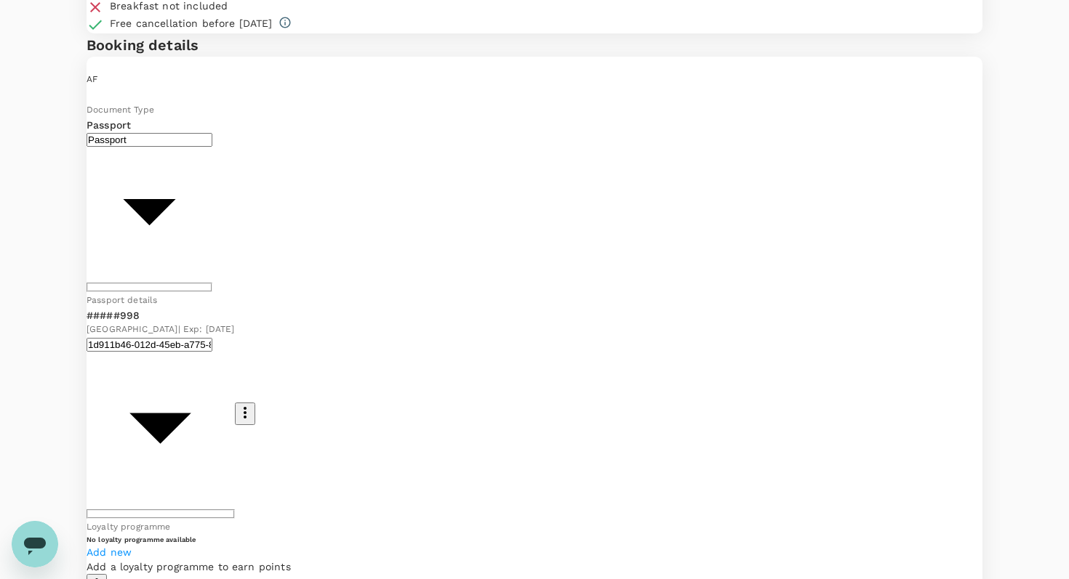
drag, startPoint x: 305, startPoint y: 467, endPoint x: 60, endPoint y: 438, distance: 246.7
click at [87, 438] on div "You've selected Sensa Hotel Check-in : 01 Oct 2025 , 16:00 Check-out : 03 Oct 2…" at bounding box center [535, 296] width 896 height 875
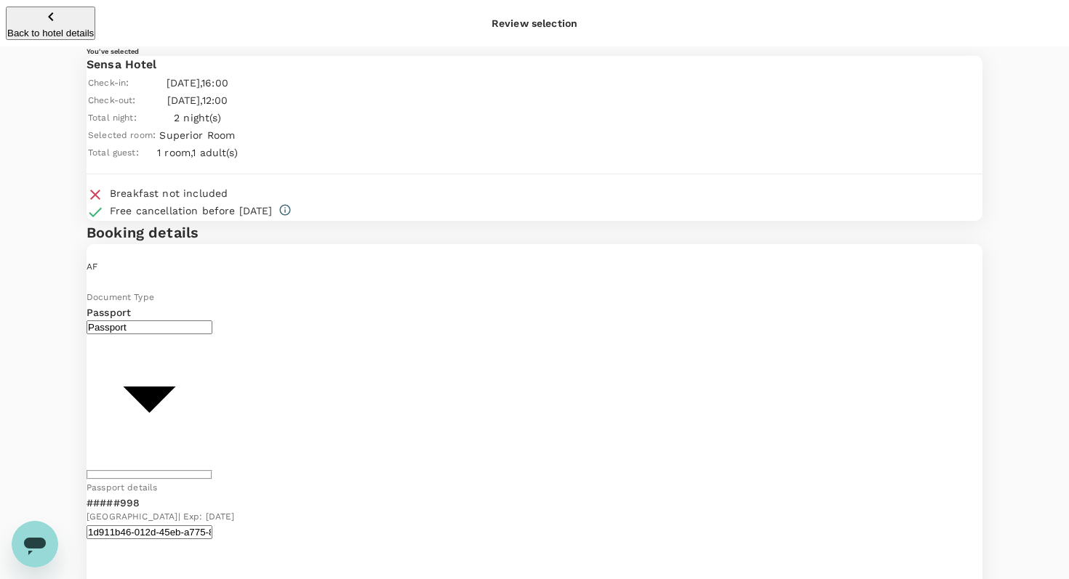
type textarea "King Bed and Non-Smoking Room"
type input "9b978822-4779-4897-880a-17c8504d3706"
drag, startPoint x: 283, startPoint y: 263, endPoint x: 146, endPoint y: 259, distance: 136.7
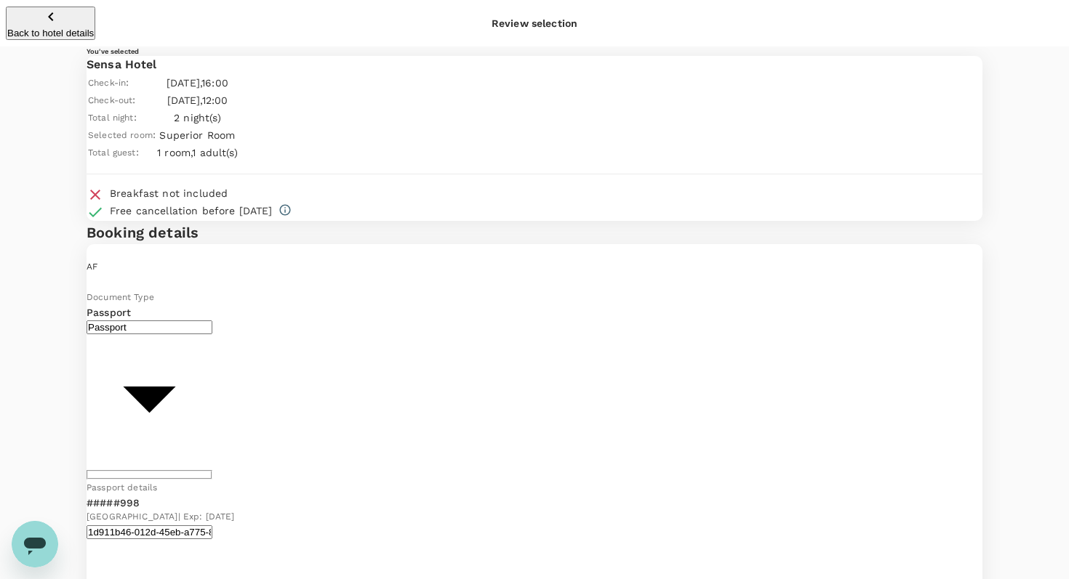
drag, startPoint x: 376, startPoint y: 268, endPoint x: 213, endPoint y: 247, distance: 164.2
type textarea "Accomodation for Gas Convening in Bandung"
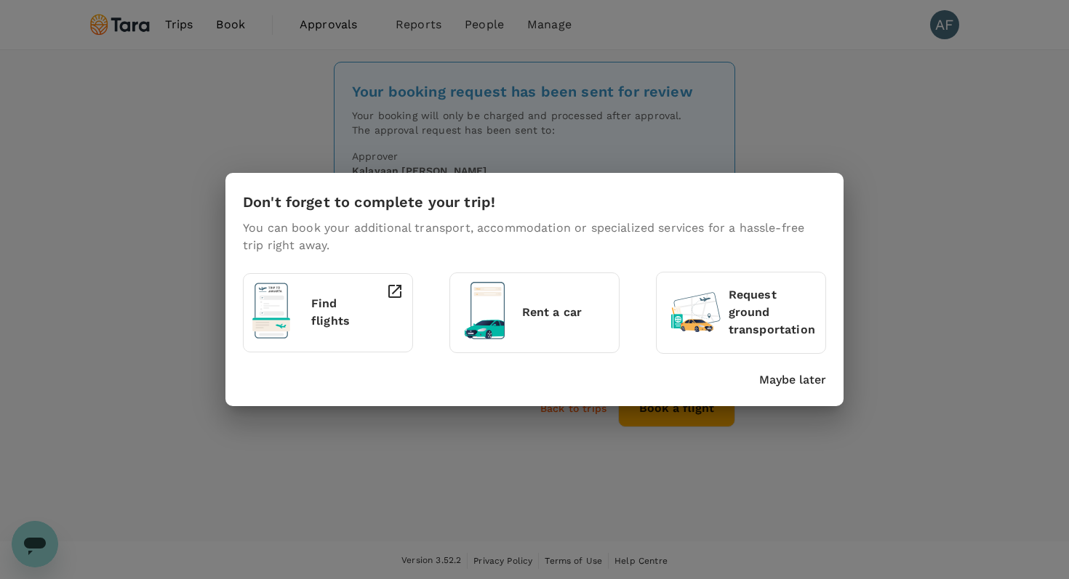
click at [787, 384] on p "Maybe later" at bounding box center [792, 379] width 67 height 17
